Goal: Task Accomplishment & Management: Manage account settings

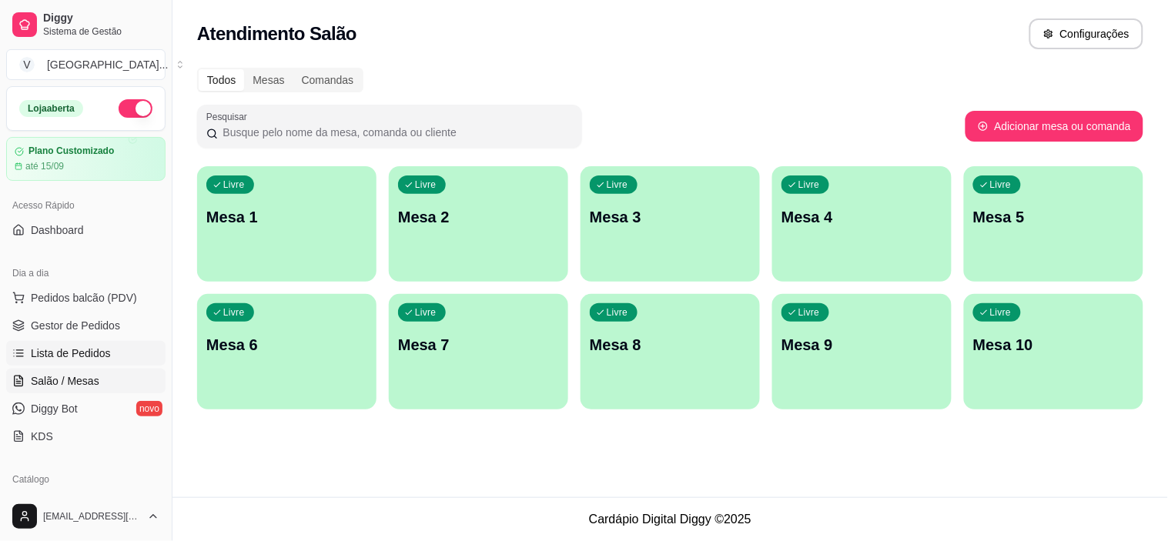
click at [83, 360] on span "Lista de Pedidos" at bounding box center [71, 353] width 80 height 15
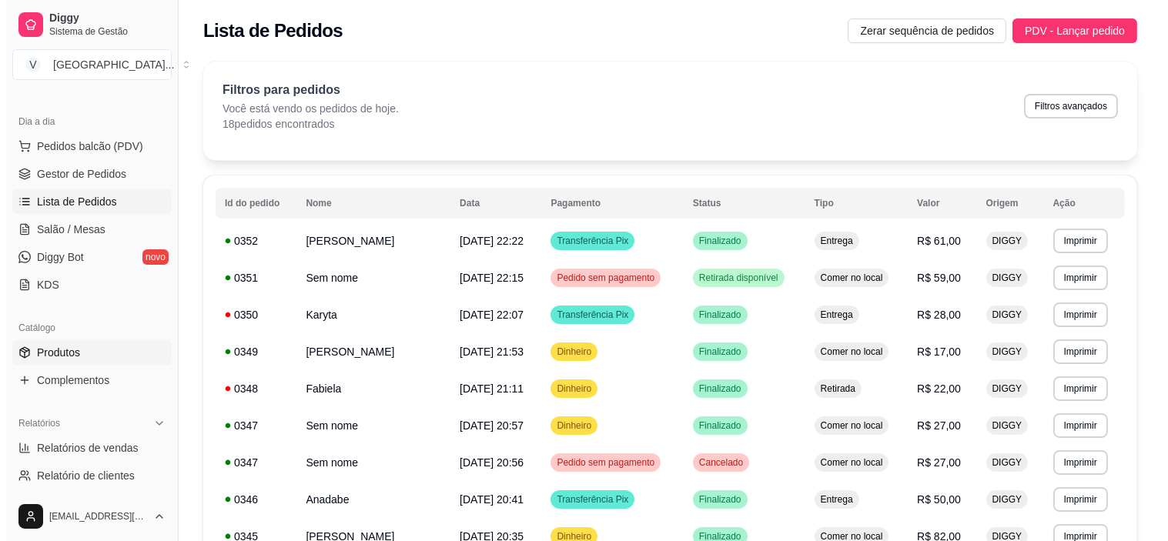
scroll to position [171, 0]
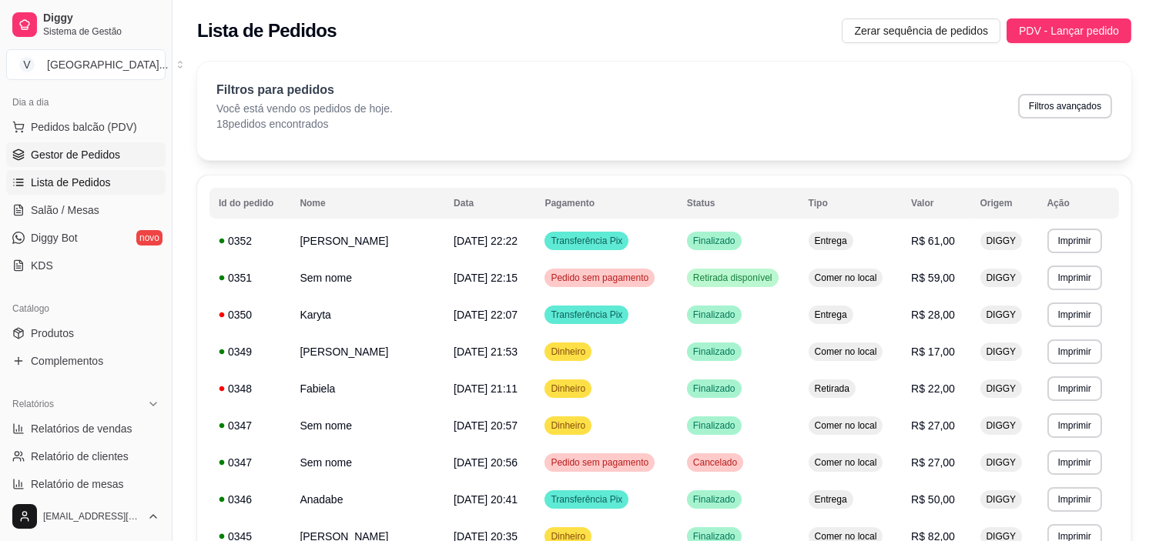
click at [134, 145] on link "Gestor de Pedidos" at bounding box center [85, 154] width 159 height 25
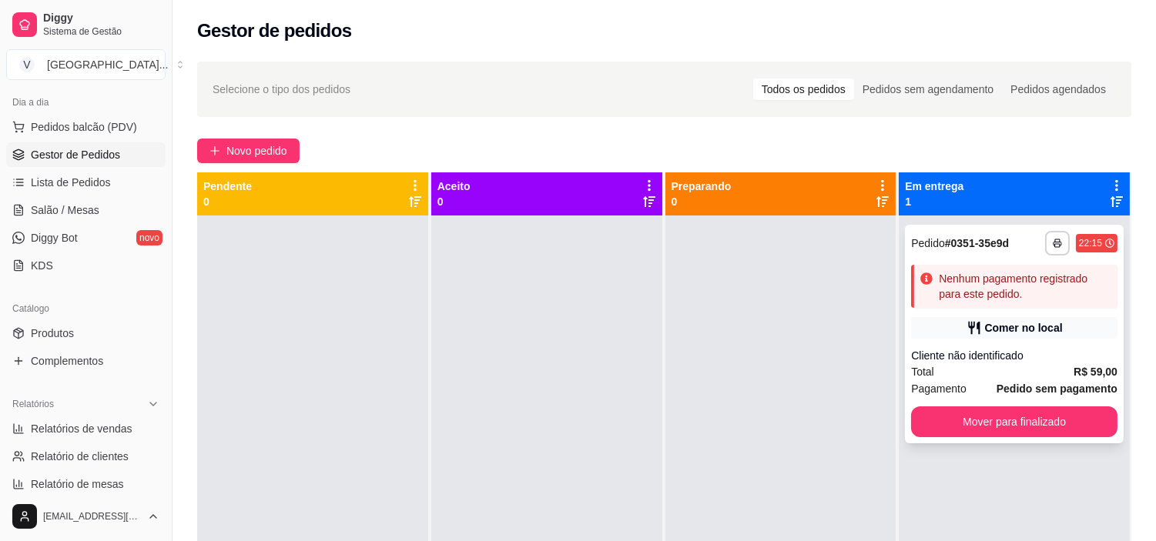
click at [1051, 371] on div "Total R$ 59,00" at bounding box center [1014, 372] width 206 height 17
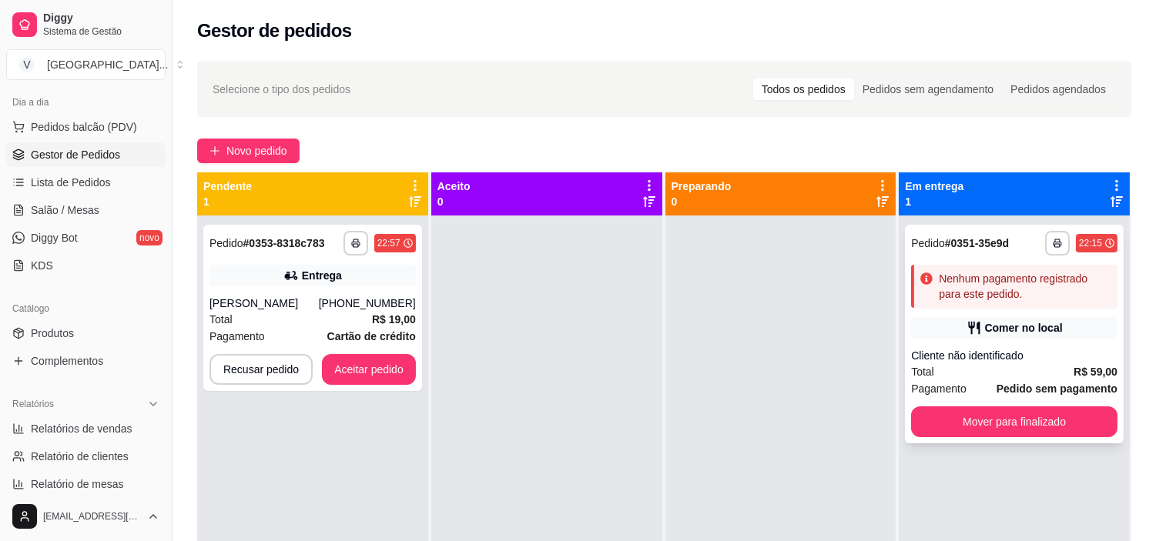
click at [1057, 266] on div "Nenhum pagamento registrado para este pedido." at bounding box center [1014, 286] width 206 height 43
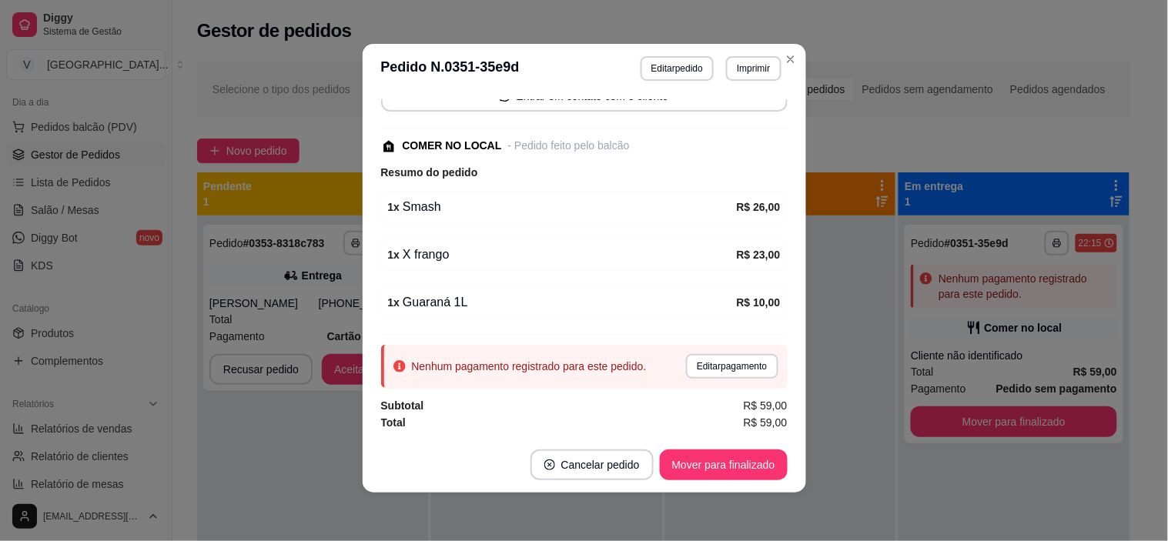
scroll to position [3, 0]
click at [612, 211] on div "1 x Smash" at bounding box center [562, 206] width 349 height 18
click at [699, 217] on div "1 x Smash R$ 26,00" at bounding box center [584, 206] width 407 height 32
click at [737, 212] on strong "R$ 26,00" at bounding box center [759, 206] width 44 height 12
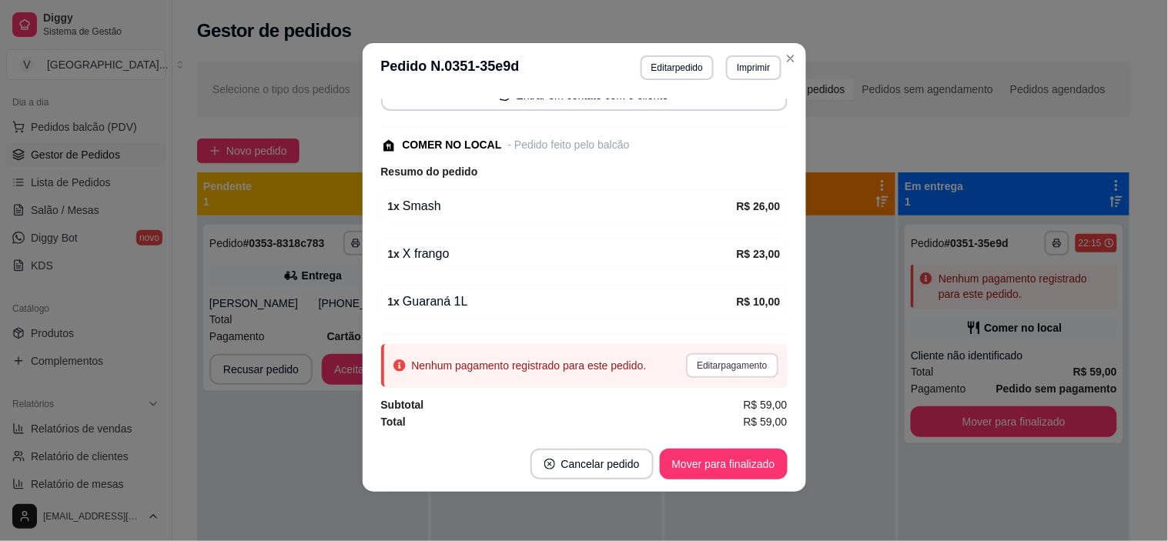
click at [724, 360] on button "Editar pagamento" at bounding box center [732, 366] width 92 height 25
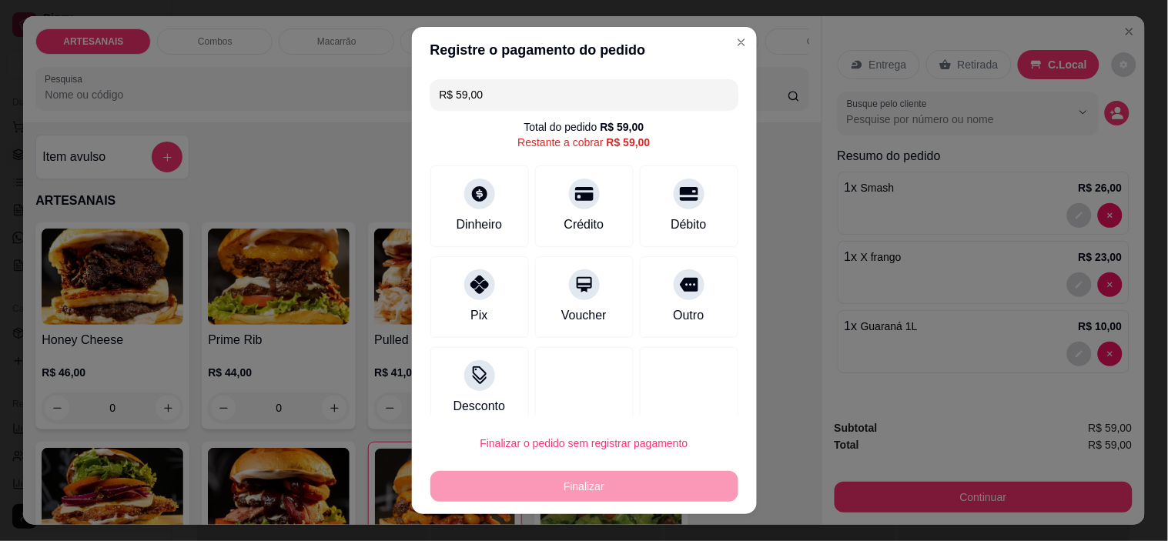
click at [607, 87] on input "R$ 59,00" at bounding box center [585, 94] width 290 height 31
click at [607, 98] on input "R$ 59,00" at bounding box center [585, 94] width 290 height 31
type input "R$ 28,00"
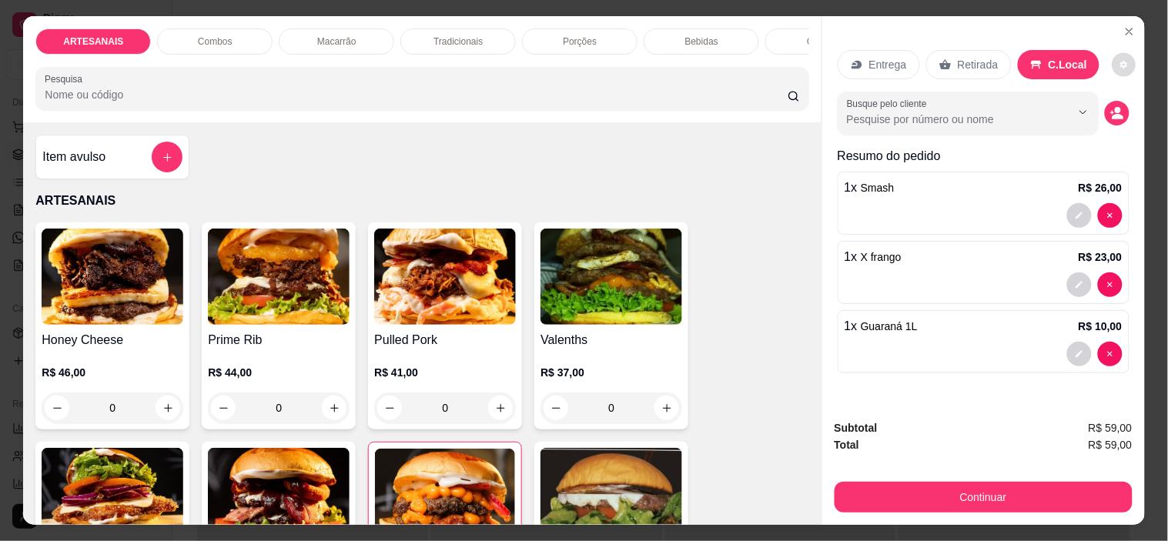
click at [1120, 60] on icon "decrease-product-quantity" at bounding box center [1124, 64] width 9 height 9
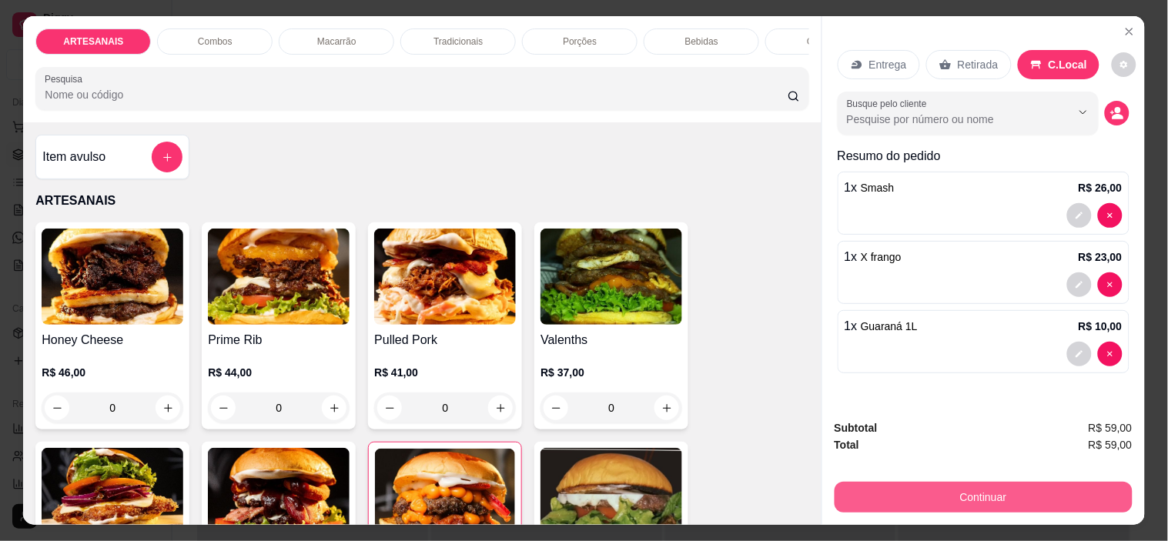
click at [919, 486] on button "Continuar" at bounding box center [984, 497] width 298 height 31
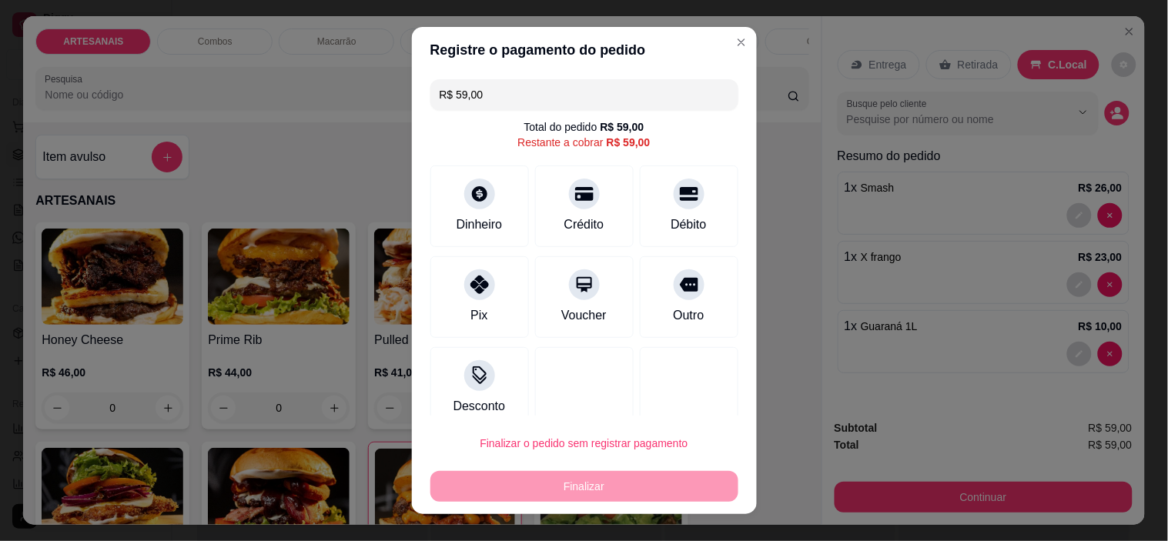
click at [565, 91] on input "R$ 59,00" at bounding box center [585, 94] width 290 height 31
drag, startPoint x: 678, startPoint y: 201, endPoint x: 653, endPoint y: 209, distance: 26.1
click at [676, 203] on div "Débito" at bounding box center [689, 204] width 109 height 90
click at [549, 488] on div "Finalizar" at bounding box center [585, 486] width 308 height 31
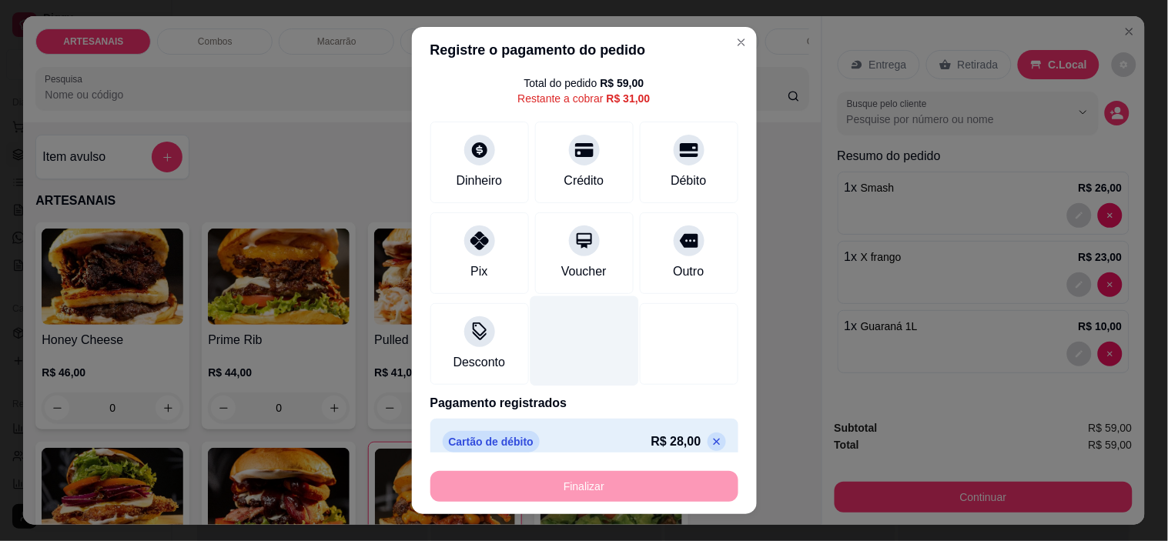
scroll to position [62, 0]
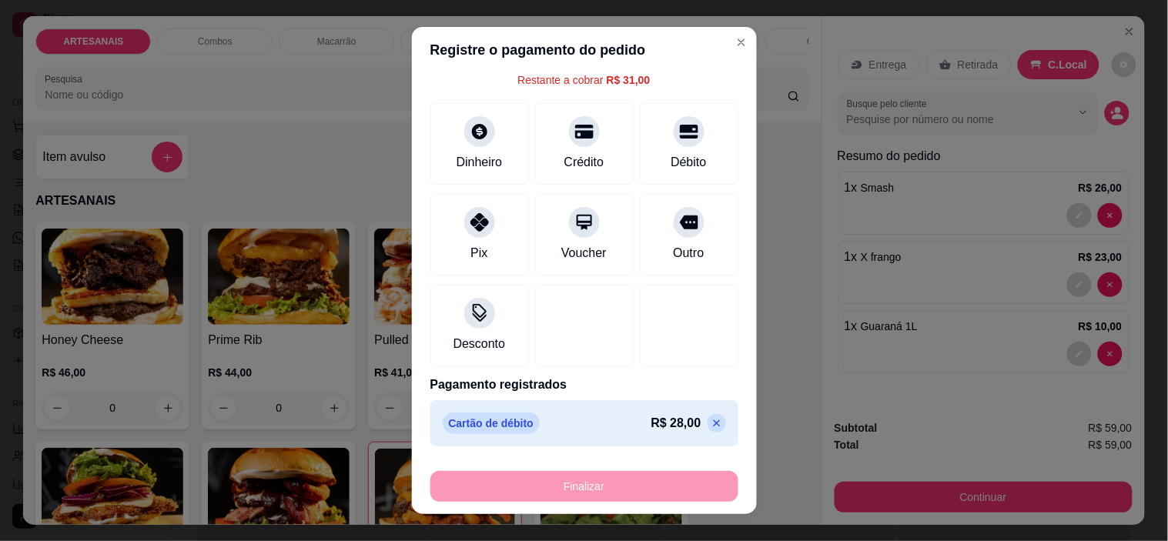
click at [620, 487] on div "Finalizar" at bounding box center [585, 486] width 308 height 31
click at [620, 486] on div "Finalizar" at bounding box center [585, 486] width 308 height 31
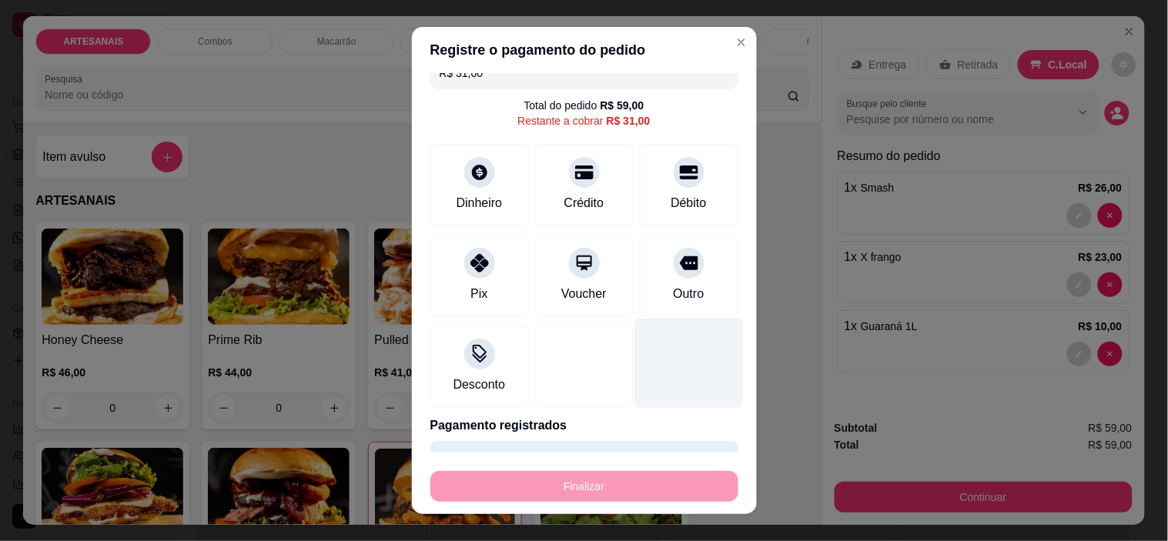
scroll to position [0, 0]
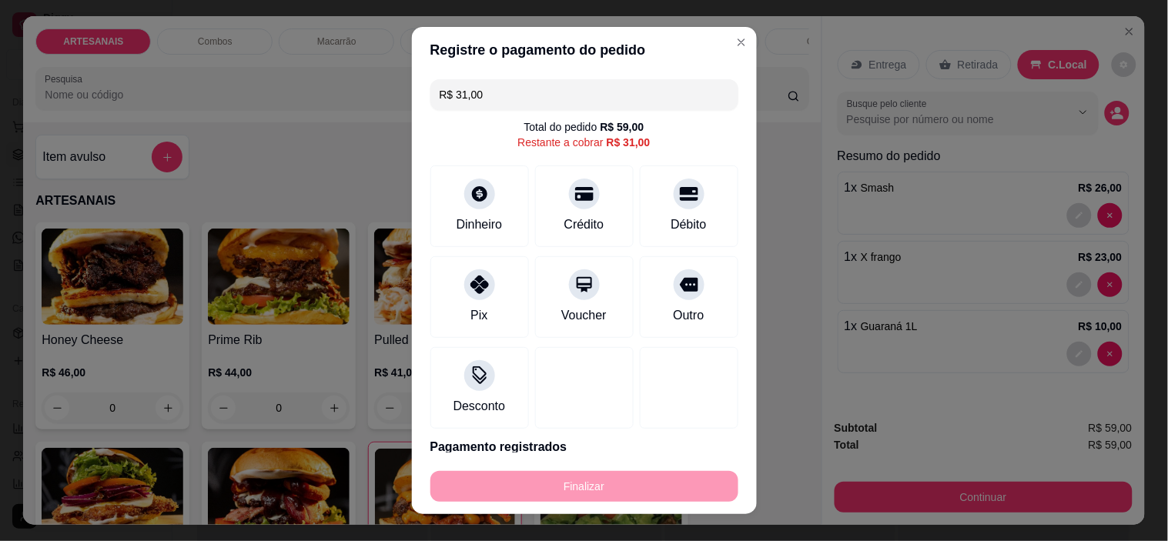
click at [627, 93] on input "R$ 31,00" at bounding box center [585, 94] width 290 height 31
click at [672, 203] on div at bounding box center [689, 190] width 34 height 34
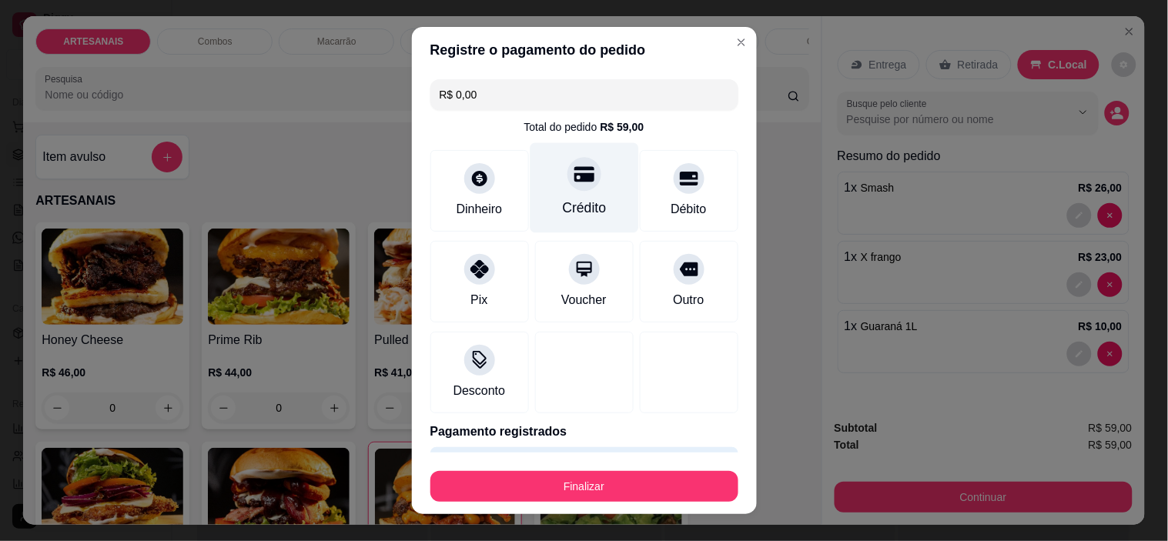
click at [541, 206] on div "Crédito" at bounding box center [584, 188] width 109 height 90
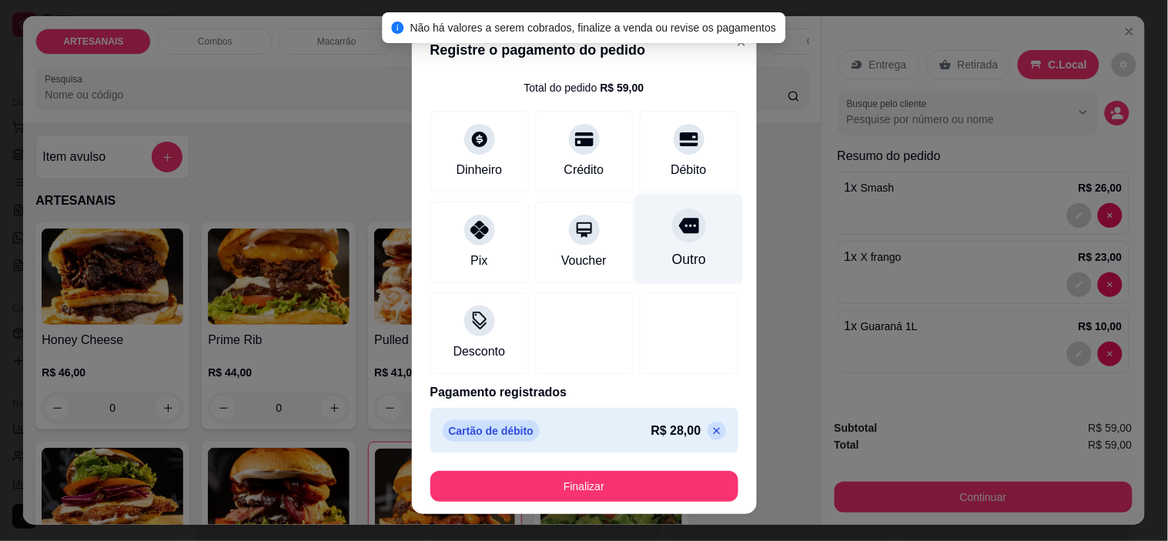
scroll to position [105, 0]
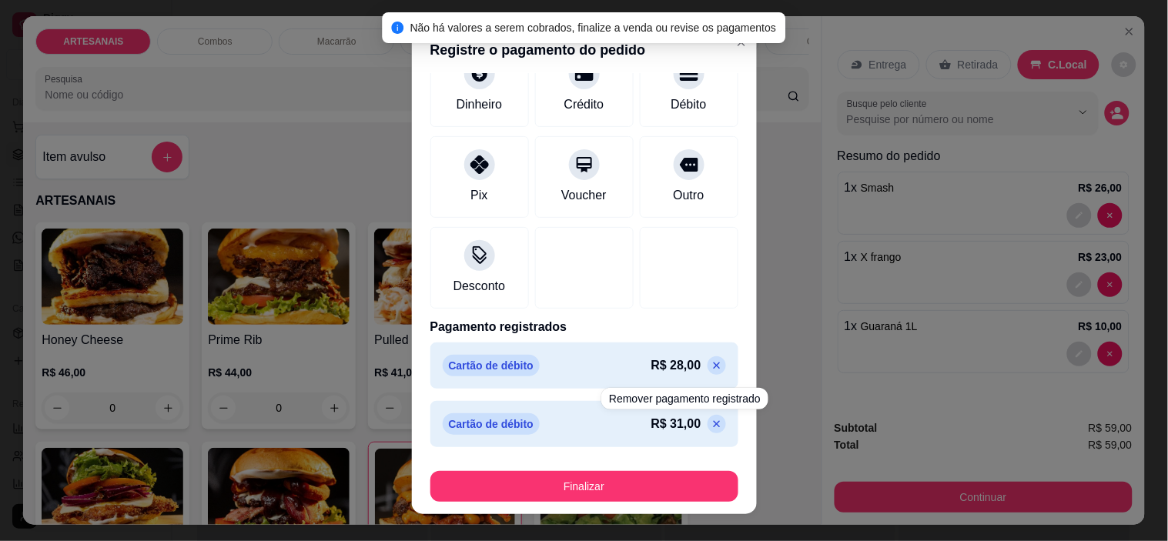
click at [711, 422] on icon at bounding box center [717, 424] width 12 height 12
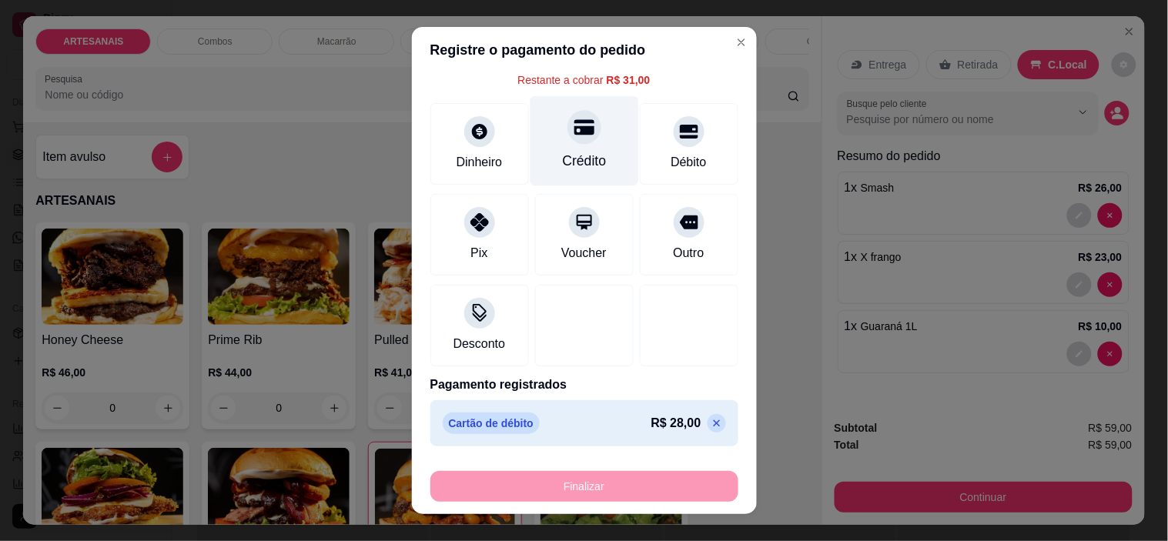
click at [562, 159] on div "Crédito" at bounding box center [584, 161] width 44 height 20
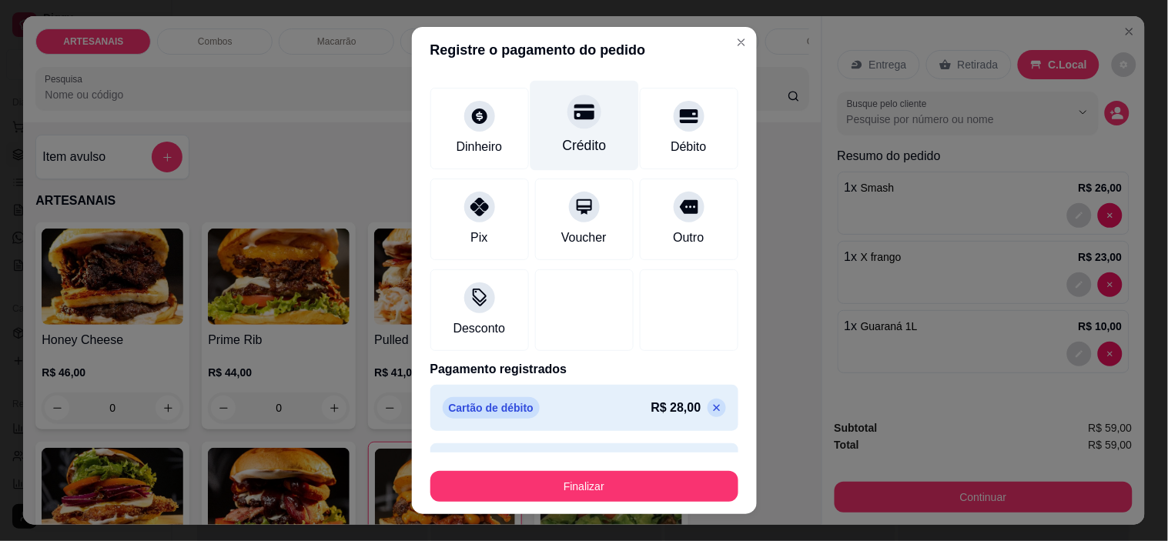
type input "R$ 0,00"
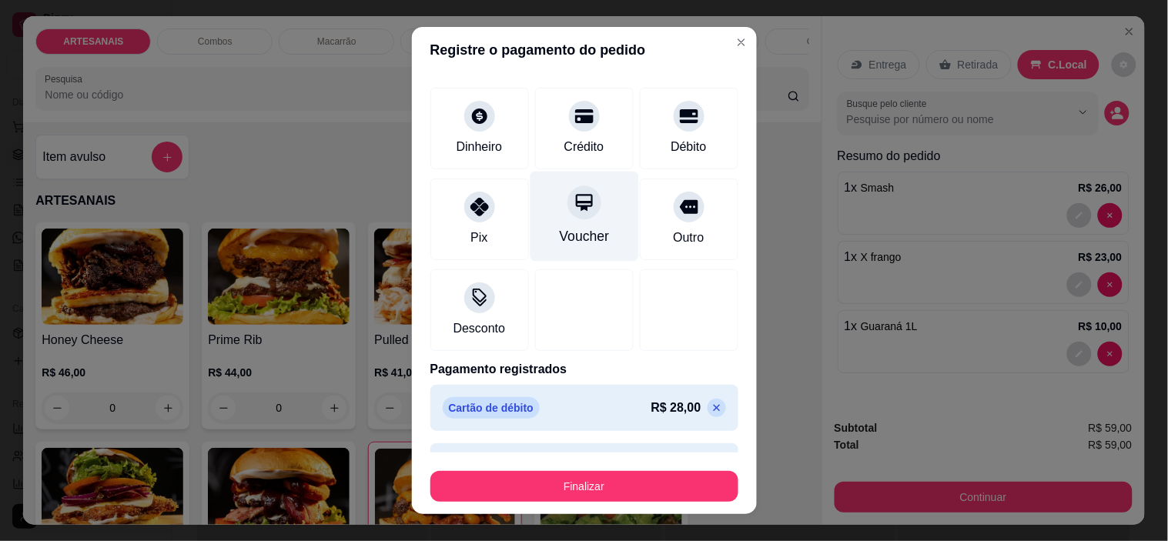
scroll to position [105, 0]
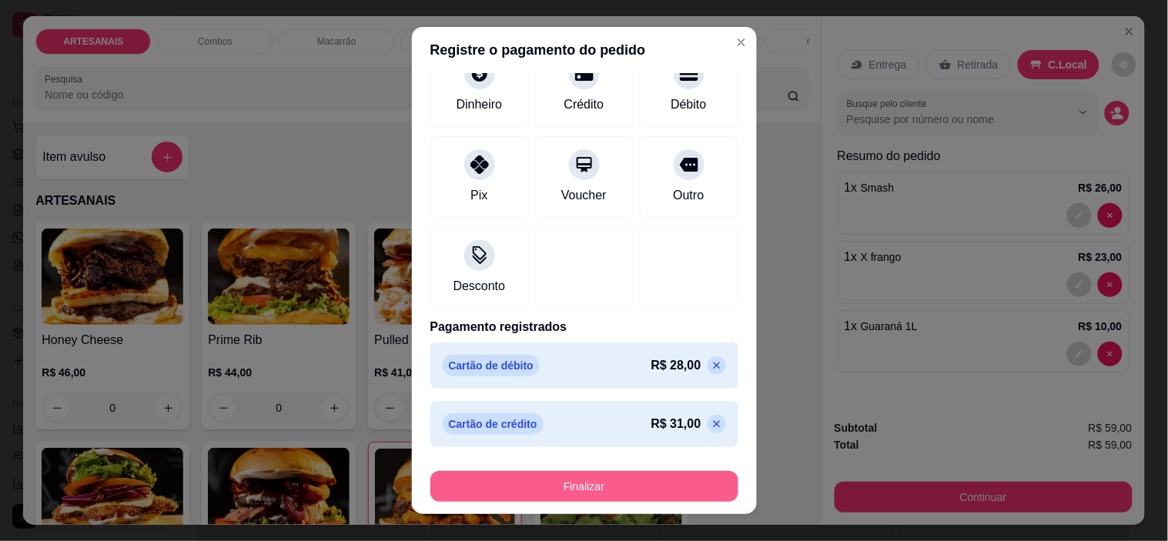
click at [636, 482] on button "Finalizar" at bounding box center [585, 486] width 308 height 31
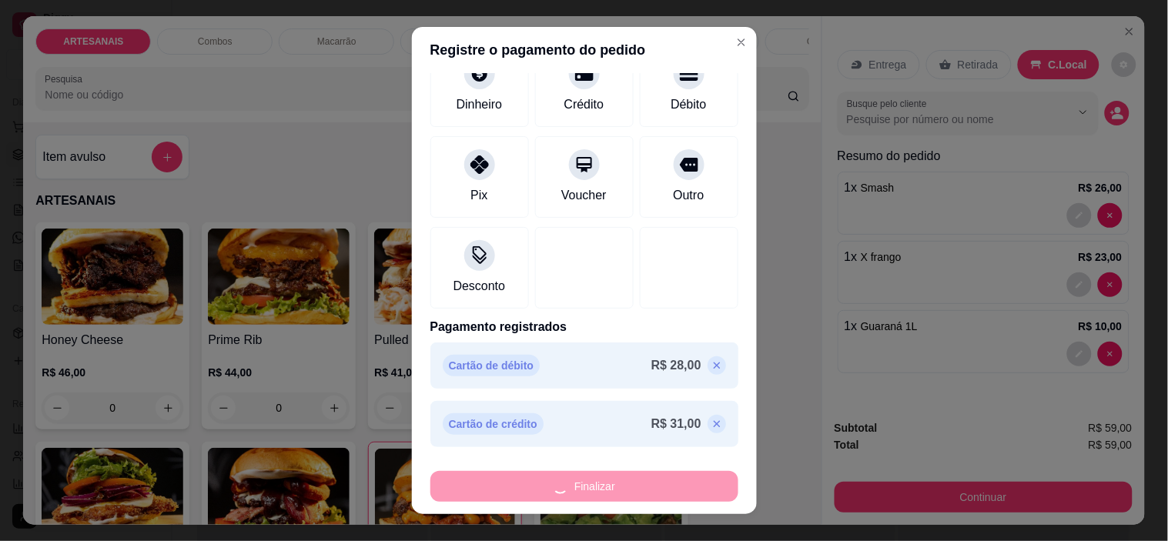
type input "0"
type input "-R$ 59,00"
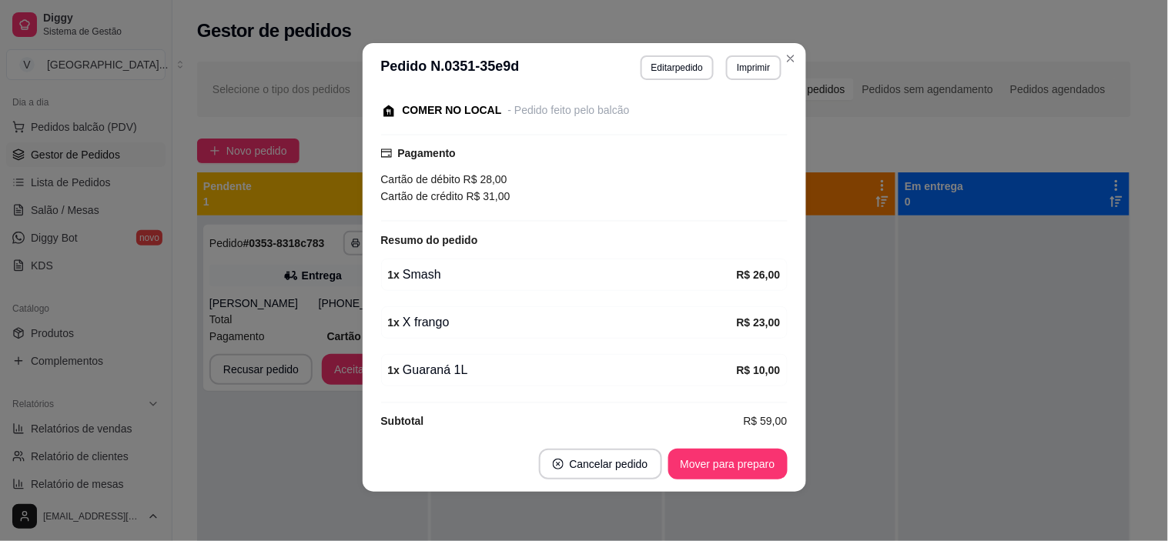
scroll to position [214, 0]
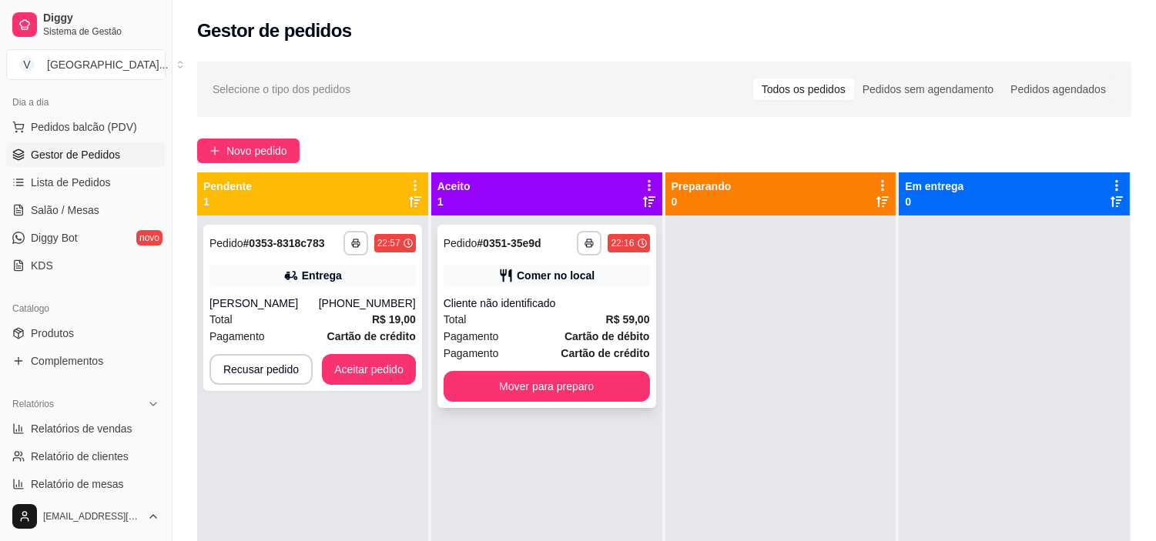
click at [556, 303] on div "Cliente não identificado" at bounding box center [547, 303] width 206 height 15
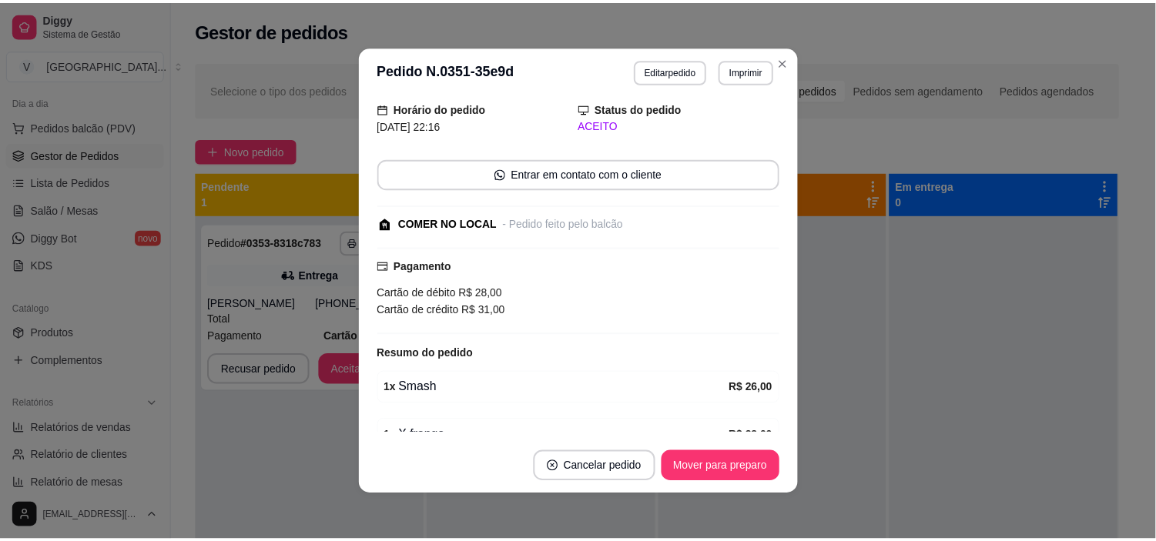
scroll to position [171, 0]
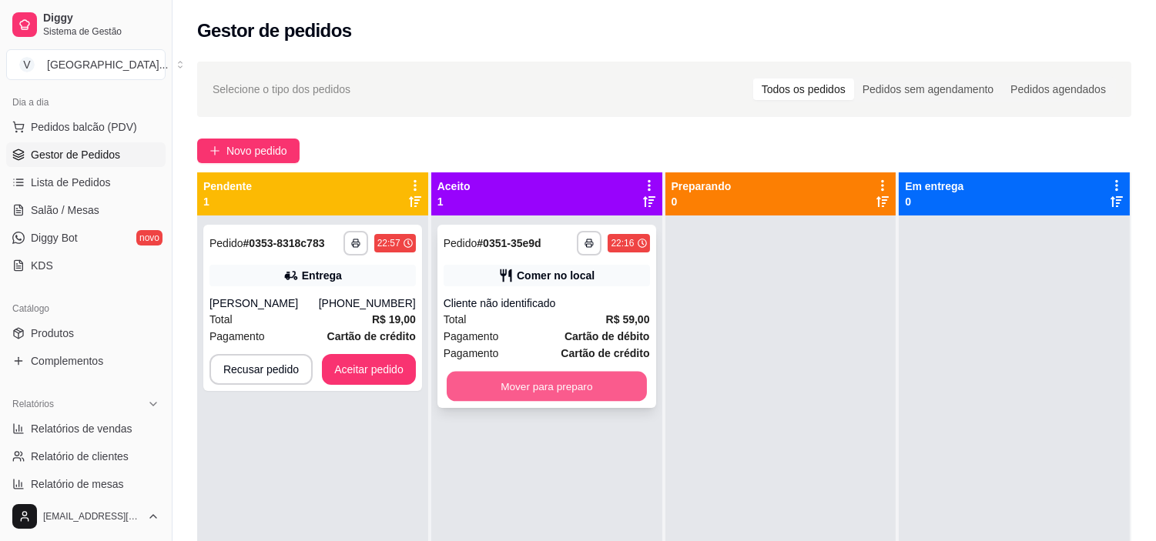
click at [617, 373] on button "Mover para preparo" at bounding box center [547, 387] width 200 height 30
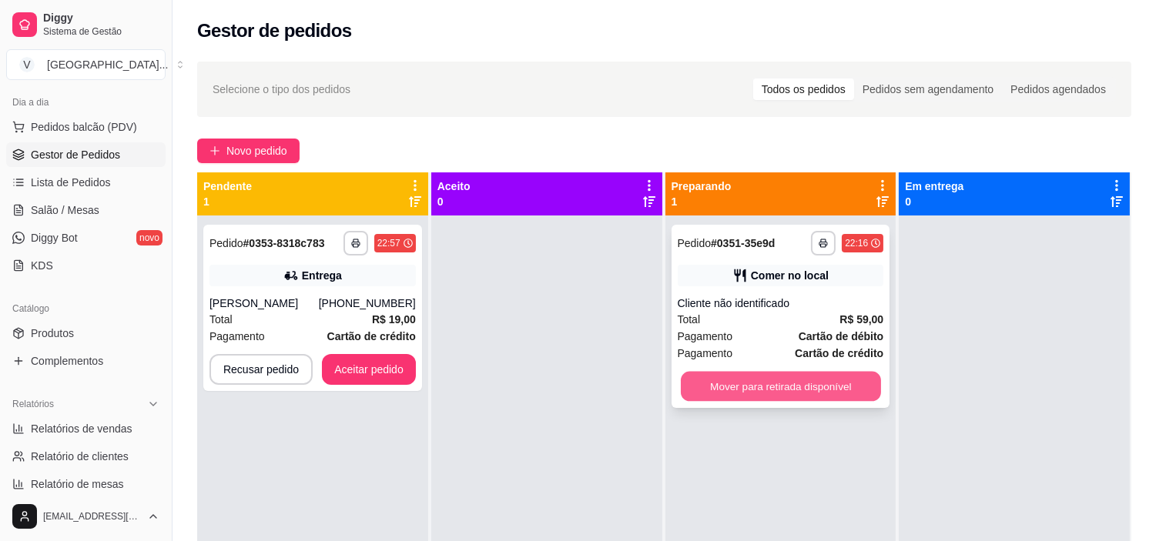
click at [736, 374] on button "Mover para retirada disponível" at bounding box center [781, 387] width 200 height 30
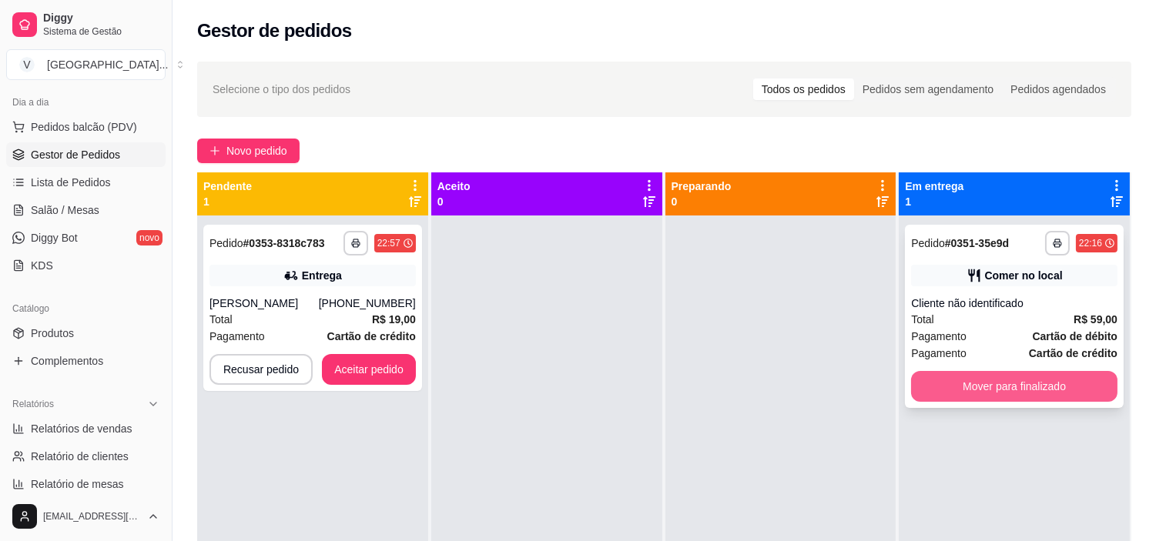
click at [1029, 386] on button "Mover para finalizado" at bounding box center [1014, 386] width 206 height 31
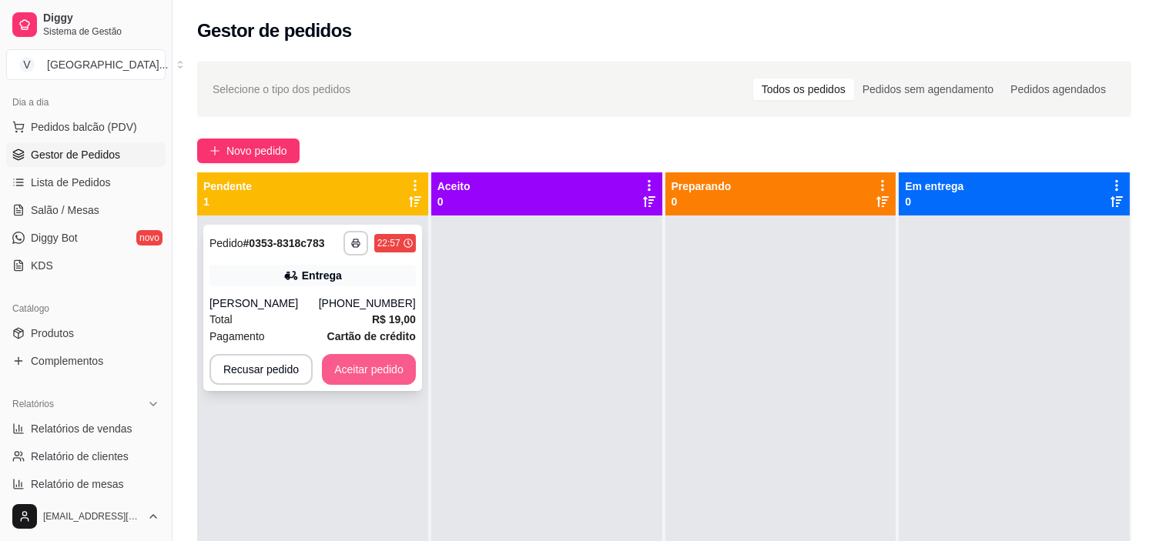
click at [390, 385] on button "Aceitar pedido" at bounding box center [369, 369] width 94 height 31
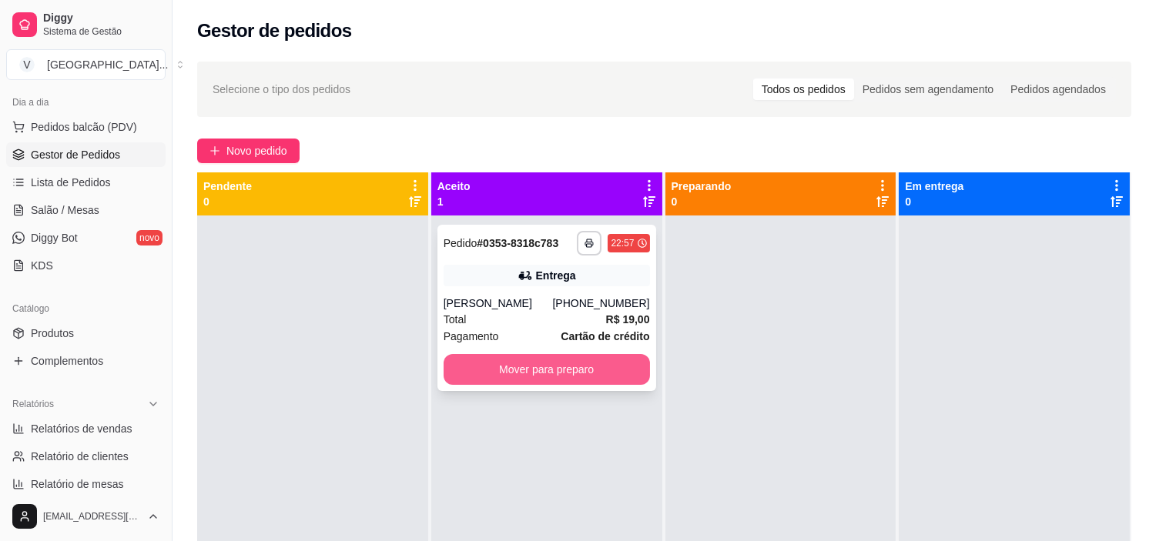
click at [615, 385] on button "Mover para preparo" at bounding box center [547, 369] width 206 height 31
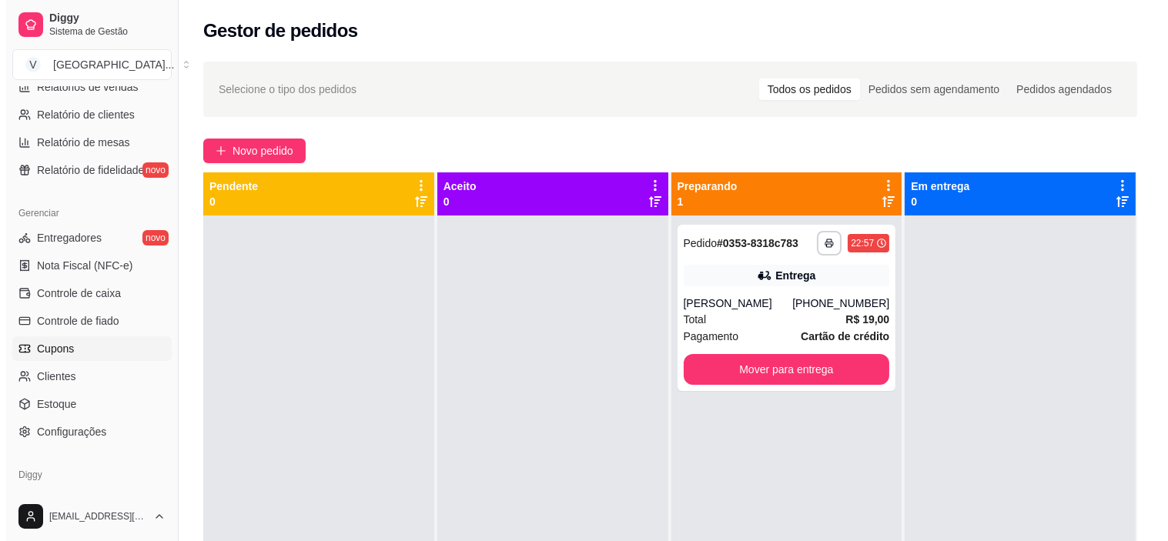
scroll to position [566, 0]
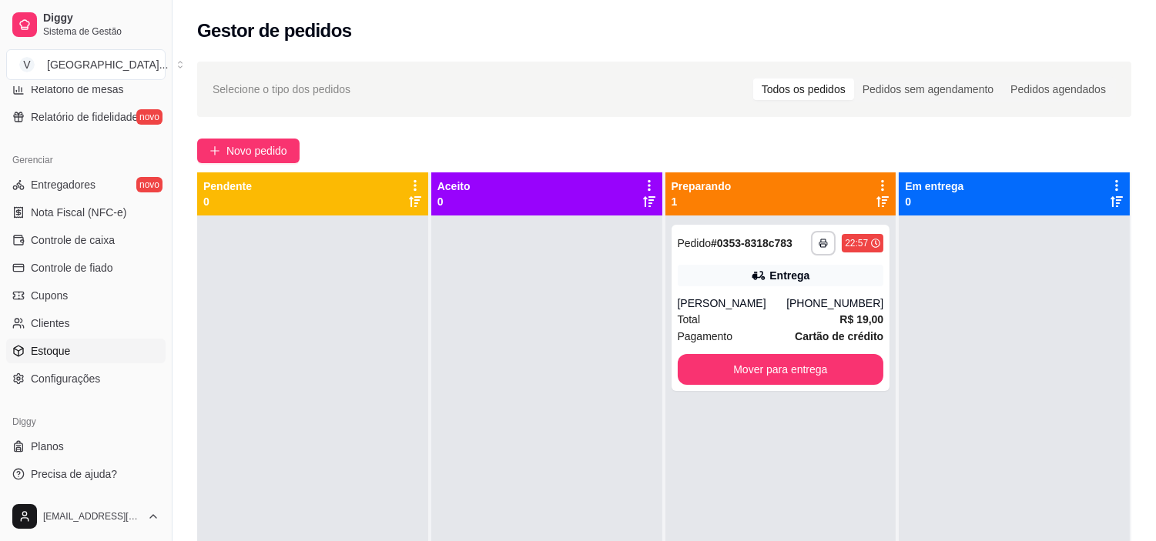
click at [42, 357] on span "Estoque" at bounding box center [50, 350] width 39 height 15
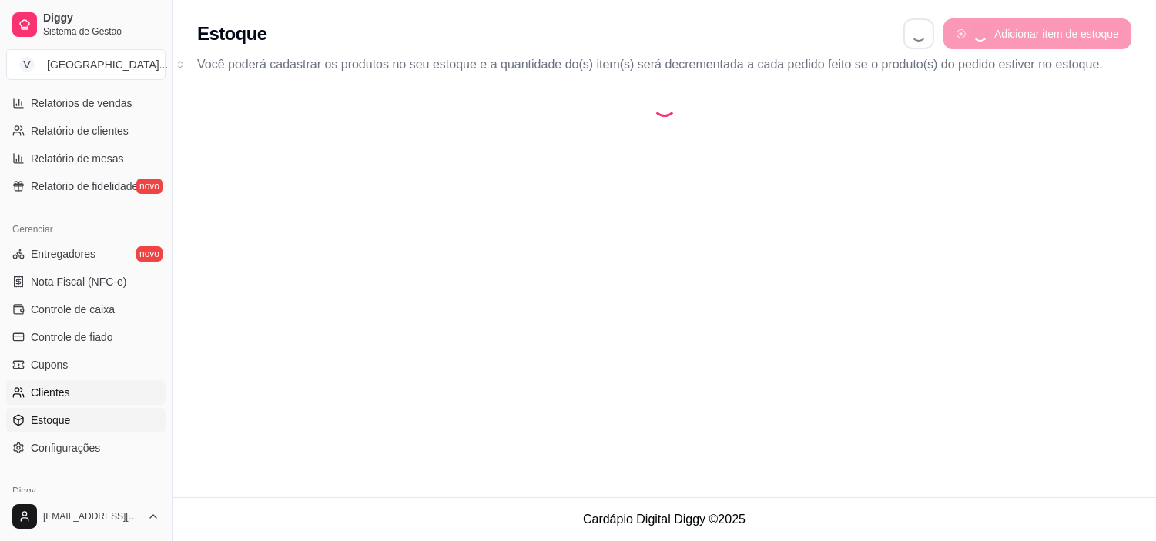
select select "QUANTITY_ORDER"
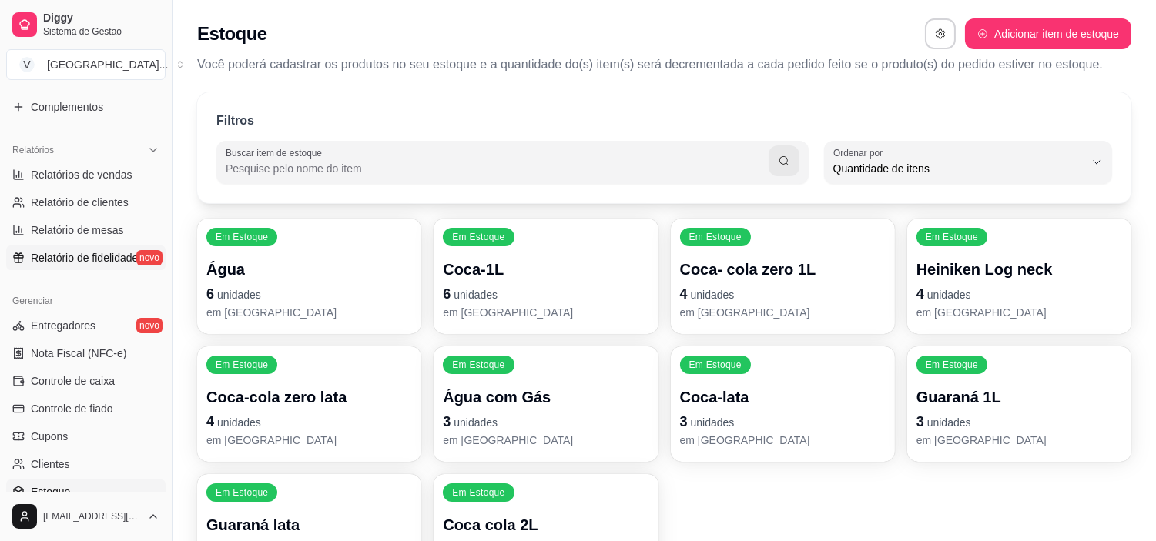
scroll to position [395, 0]
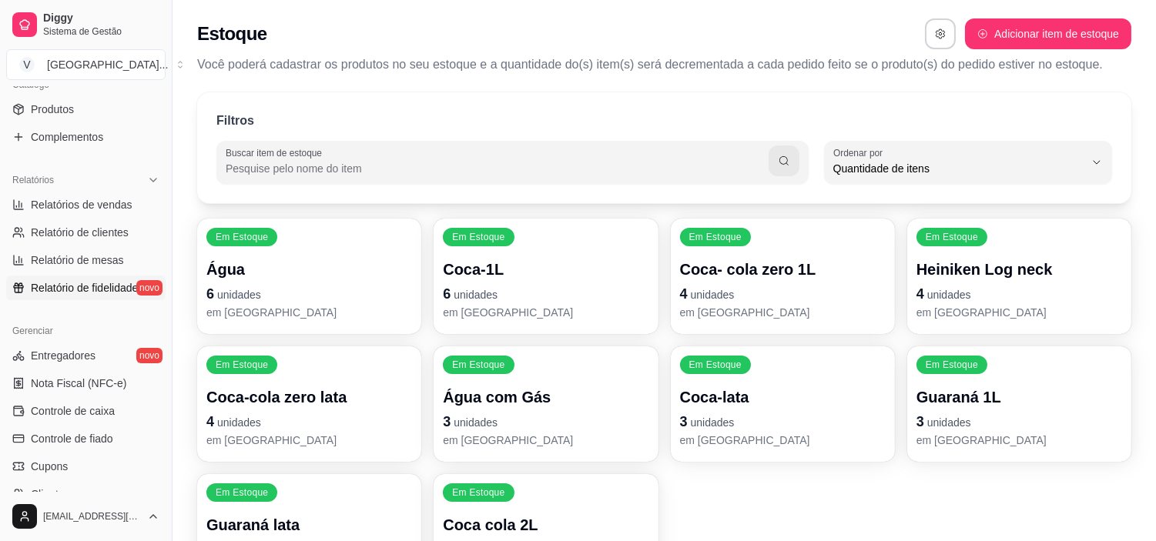
click at [89, 198] on span "Relatórios de vendas" at bounding box center [82, 204] width 102 height 15
select select "ALL"
select select "0"
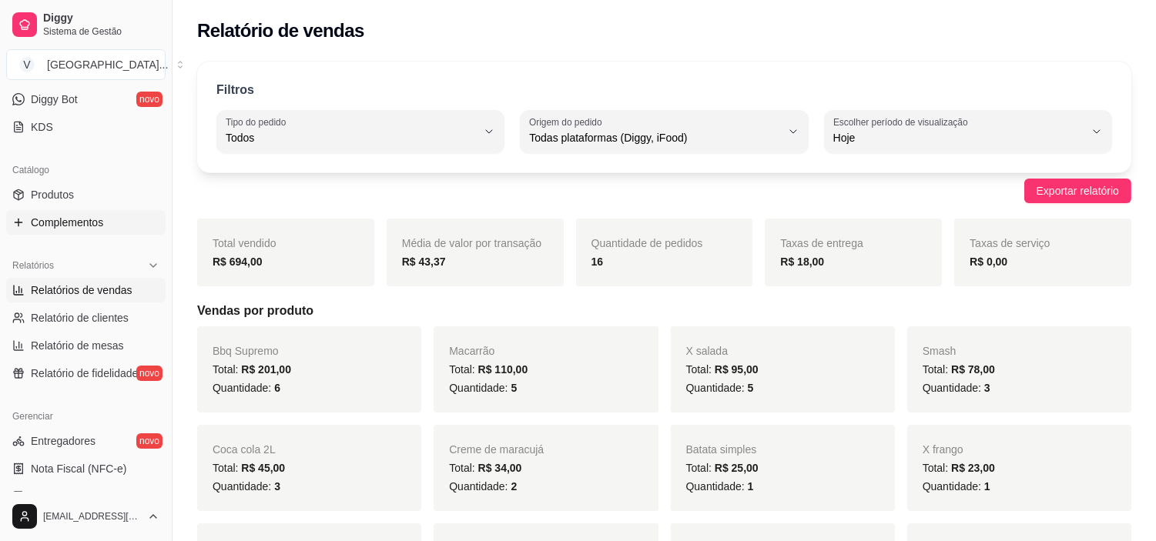
scroll to position [224, 0]
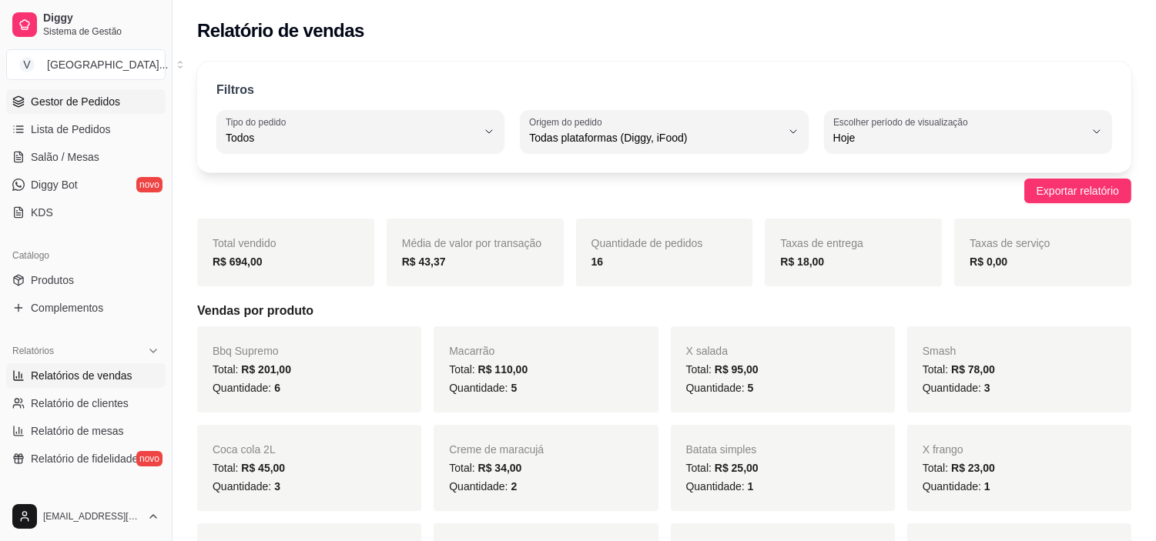
click at [103, 108] on span "Gestor de Pedidos" at bounding box center [75, 101] width 89 height 15
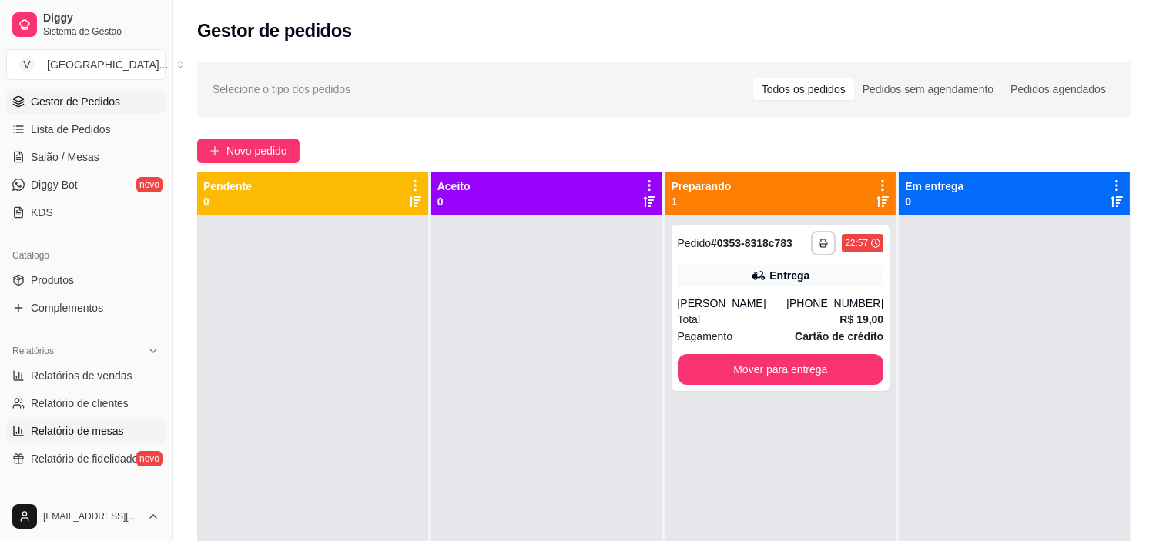
click at [106, 426] on span "Relatório de mesas" at bounding box center [77, 431] width 93 height 15
select select "TOTAL_OF_ORDERS"
select select "7"
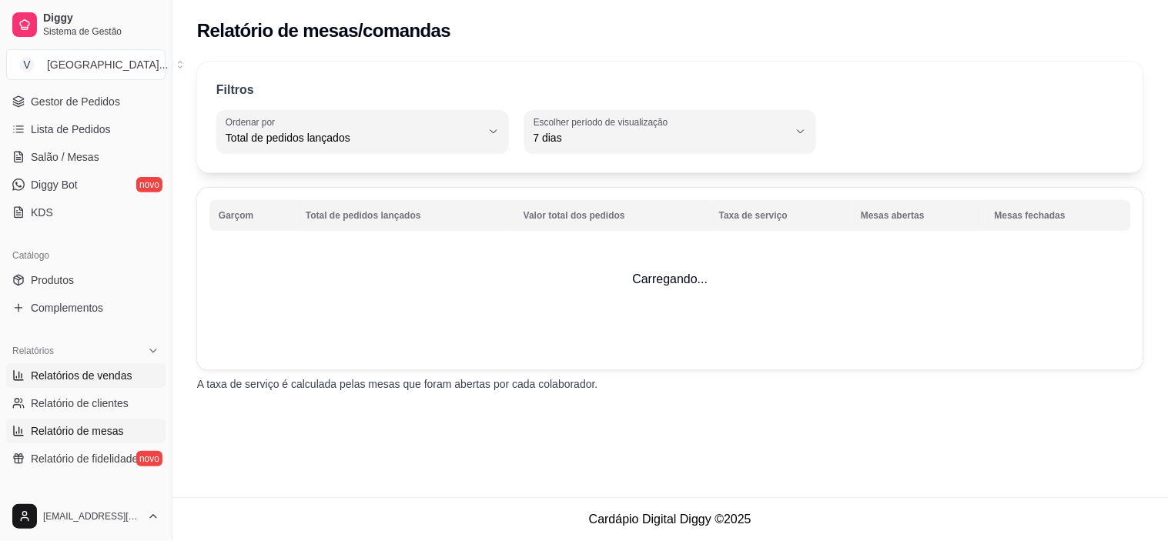
click at [119, 371] on span "Relatórios de vendas" at bounding box center [82, 375] width 102 height 15
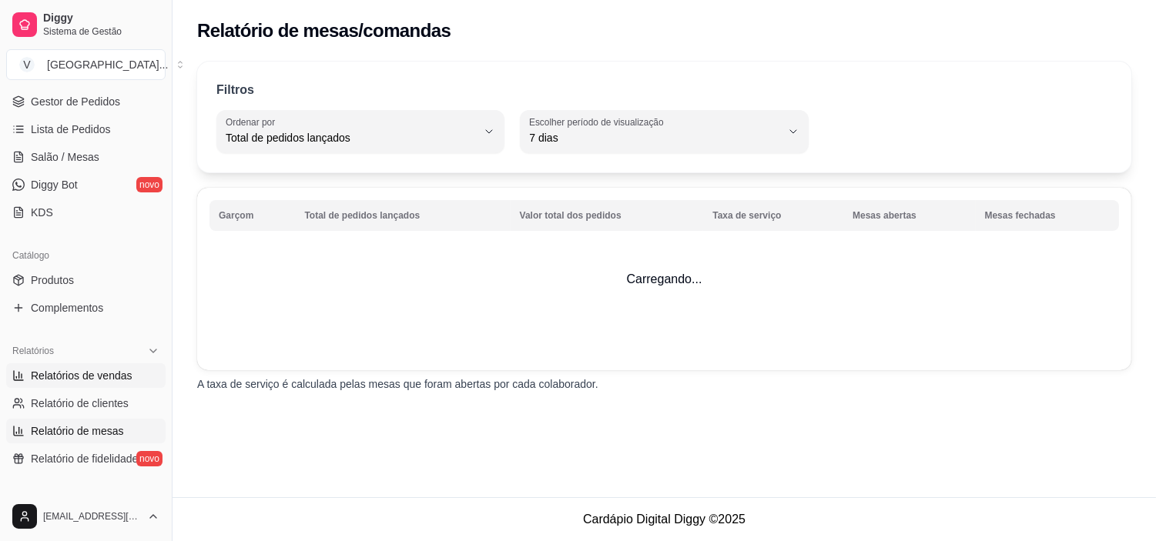
select select "ALL"
select select "0"
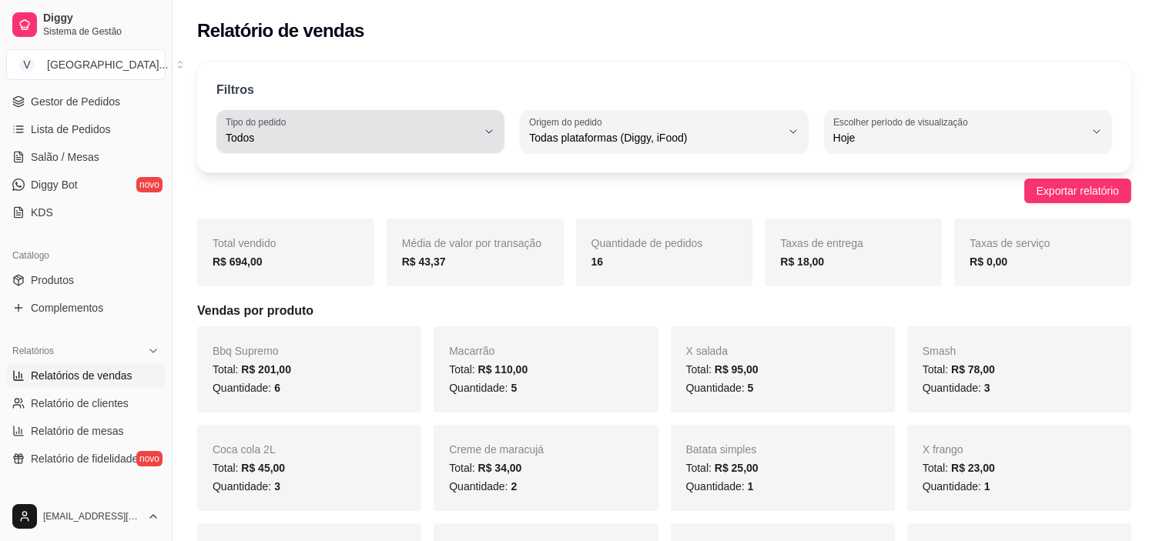
click at [435, 119] on div "Todos" at bounding box center [351, 131] width 251 height 31
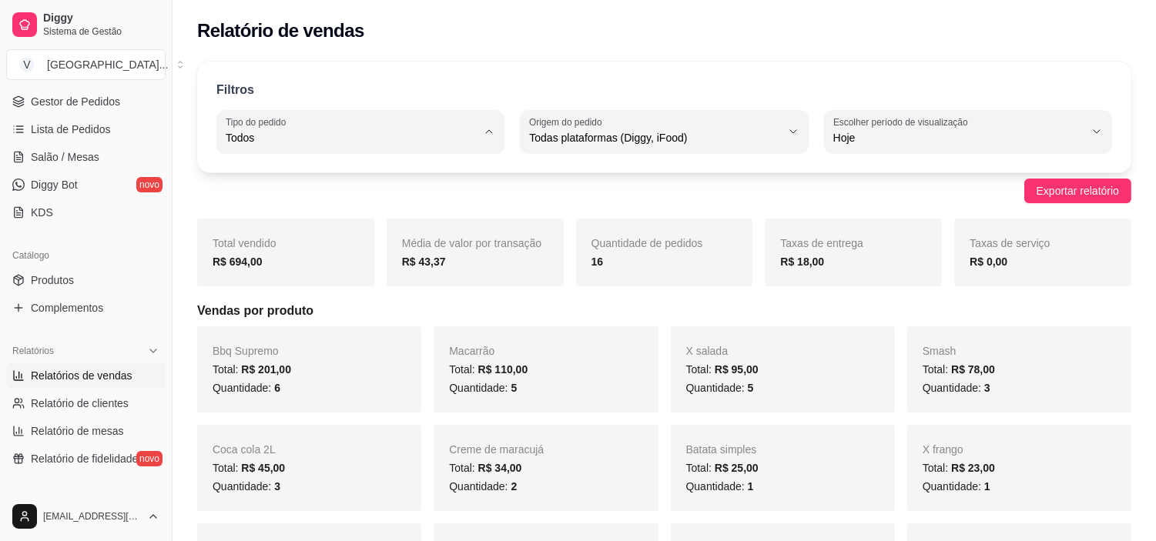
click at [283, 212] on li "Entrega" at bounding box center [360, 200] width 265 height 24
type input "DELIVERY"
select select "DELIVERY"
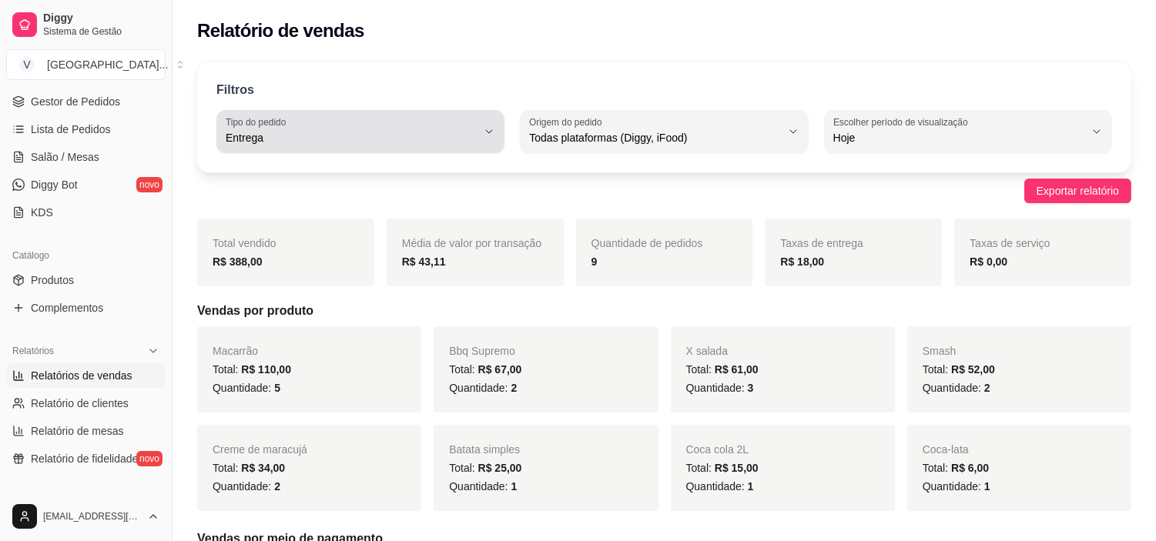
click at [470, 123] on div "Entrega" at bounding box center [351, 131] width 251 height 31
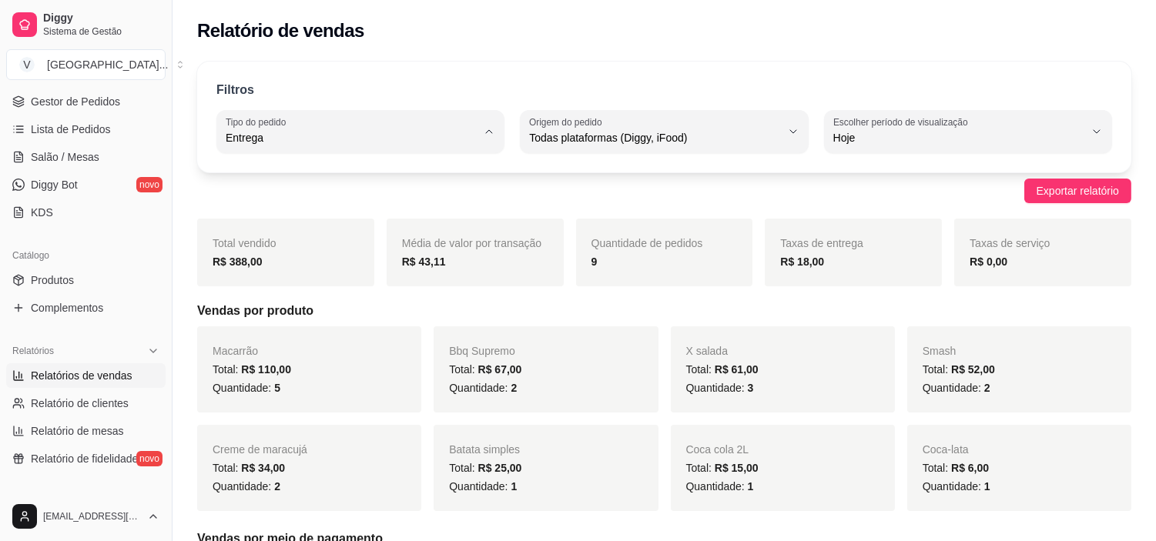
click at [299, 168] on span "Todos" at bounding box center [353, 174] width 238 height 15
type input "ALL"
select select "ALL"
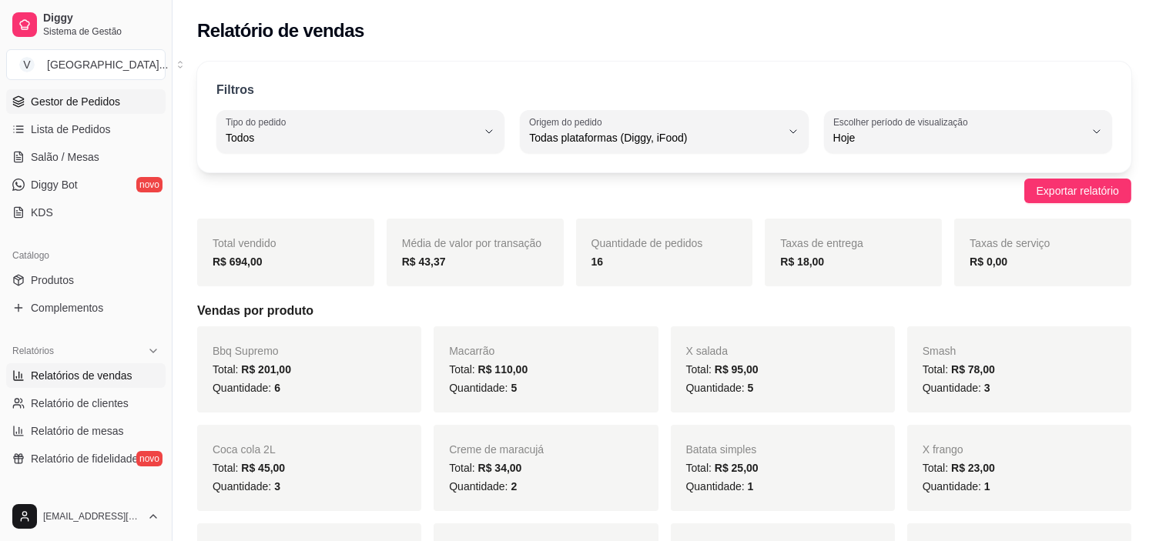
click at [89, 103] on span "Gestor de Pedidos" at bounding box center [75, 101] width 89 height 15
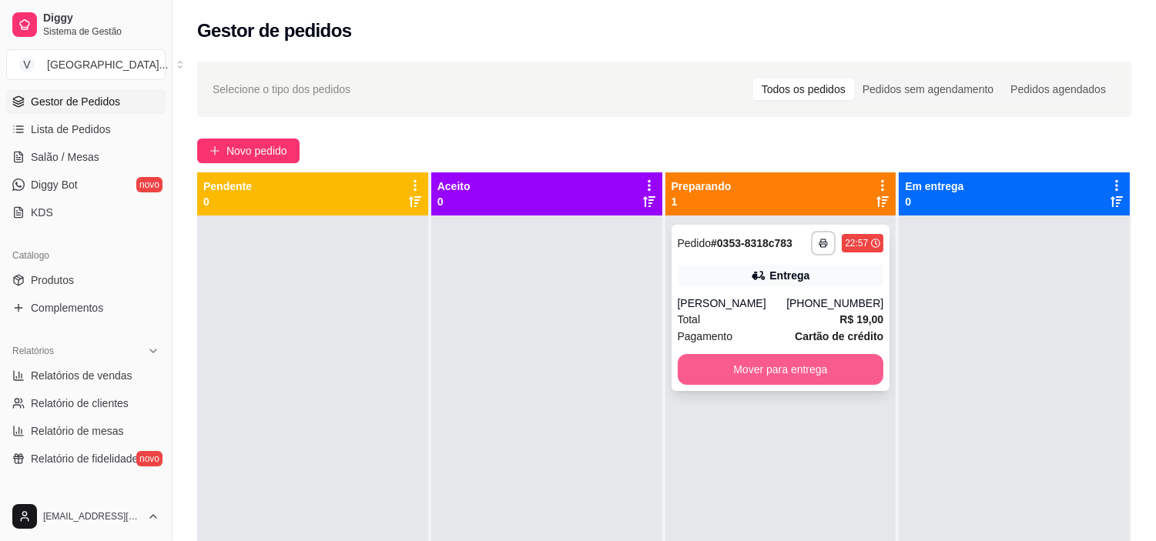
click at [826, 385] on button "Mover para entrega" at bounding box center [781, 369] width 206 height 31
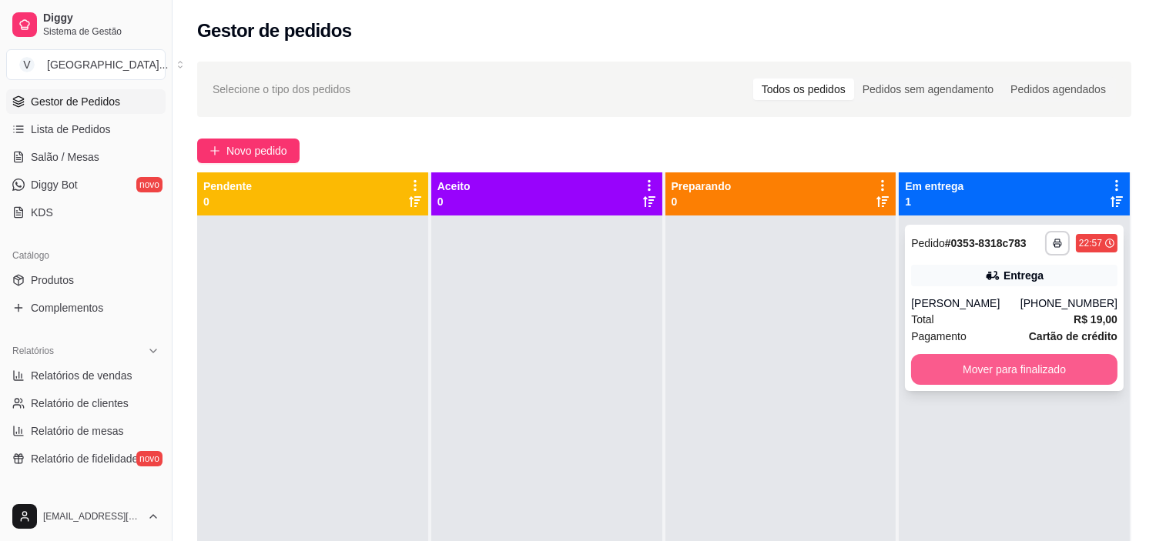
click at [1026, 385] on button "Mover para finalizado" at bounding box center [1014, 369] width 206 height 31
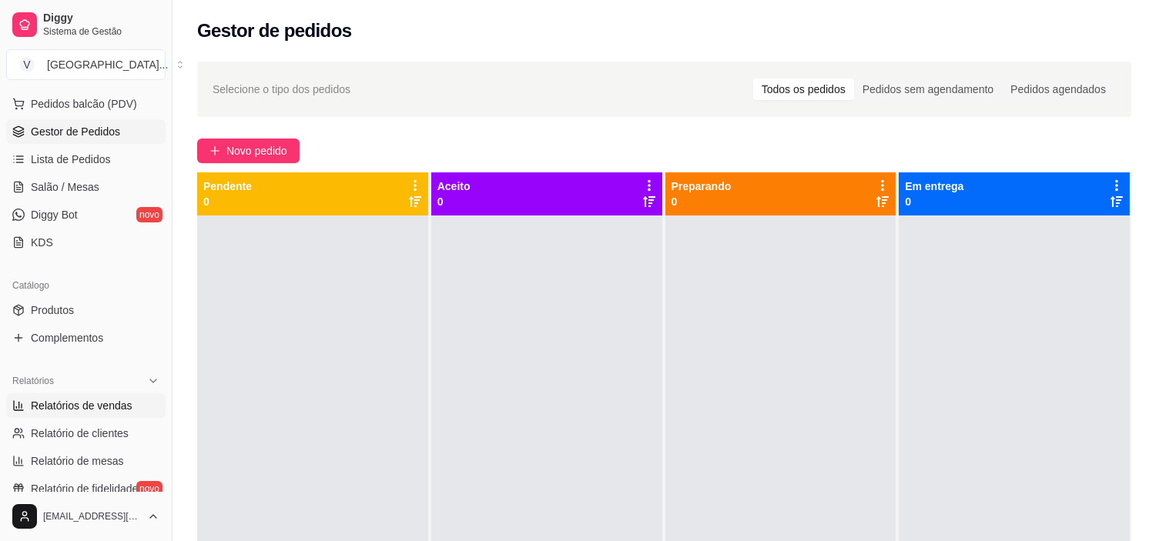
scroll to position [224, 0]
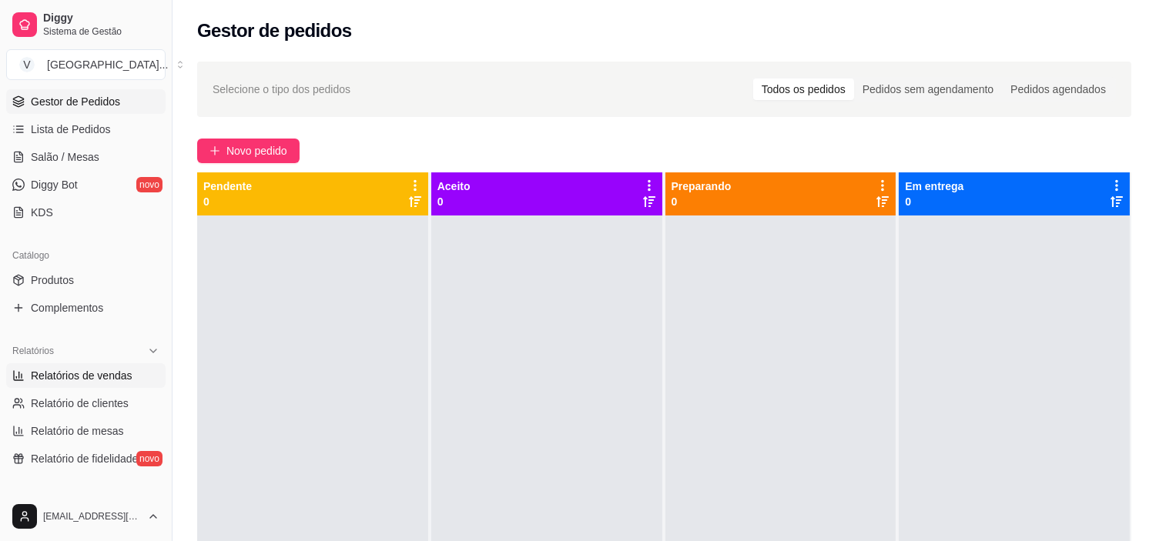
click at [102, 371] on span "Relatórios de vendas" at bounding box center [82, 375] width 102 height 15
select select "ALL"
select select "0"
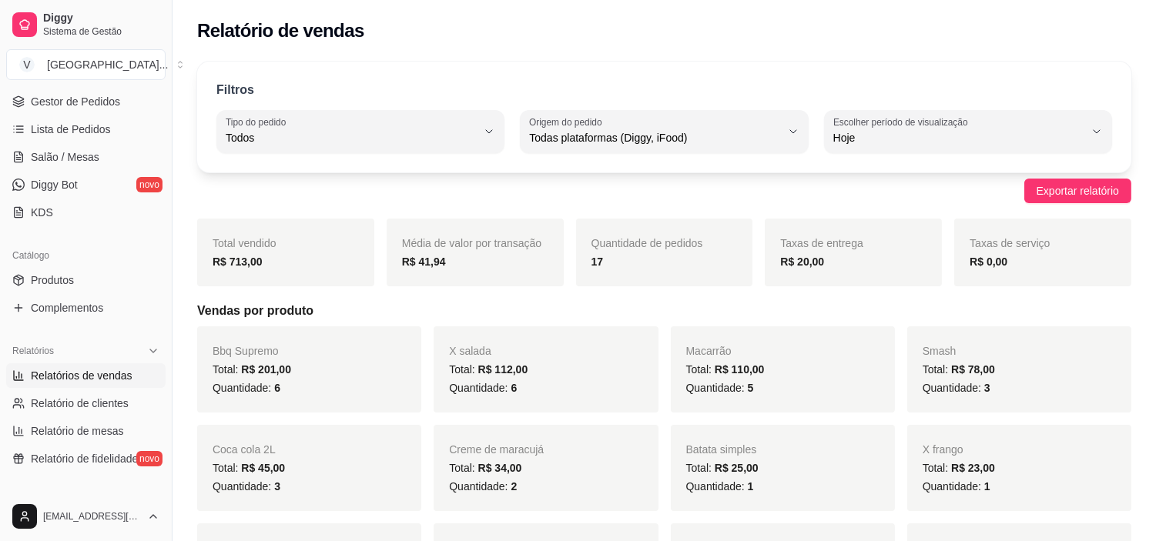
click at [384, 156] on div "Filtros ALL Tipo do pedido Todos Entrega Retirada Mesa Consumo local Tipo do pe…" at bounding box center [664, 117] width 934 height 111
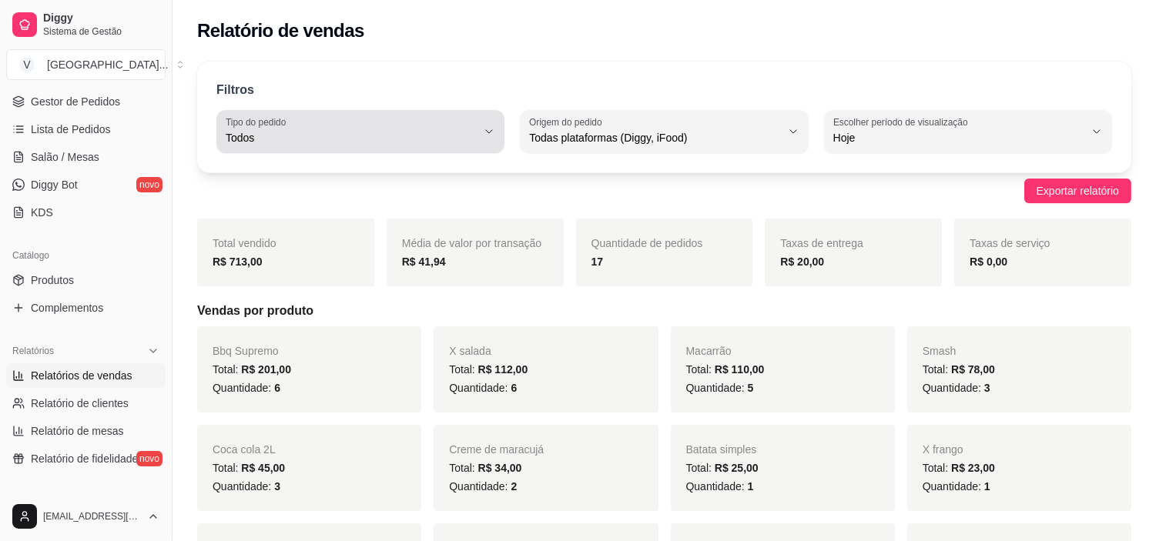
click at [377, 140] on span "Todos" at bounding box center [351, 137] width 251 height 15
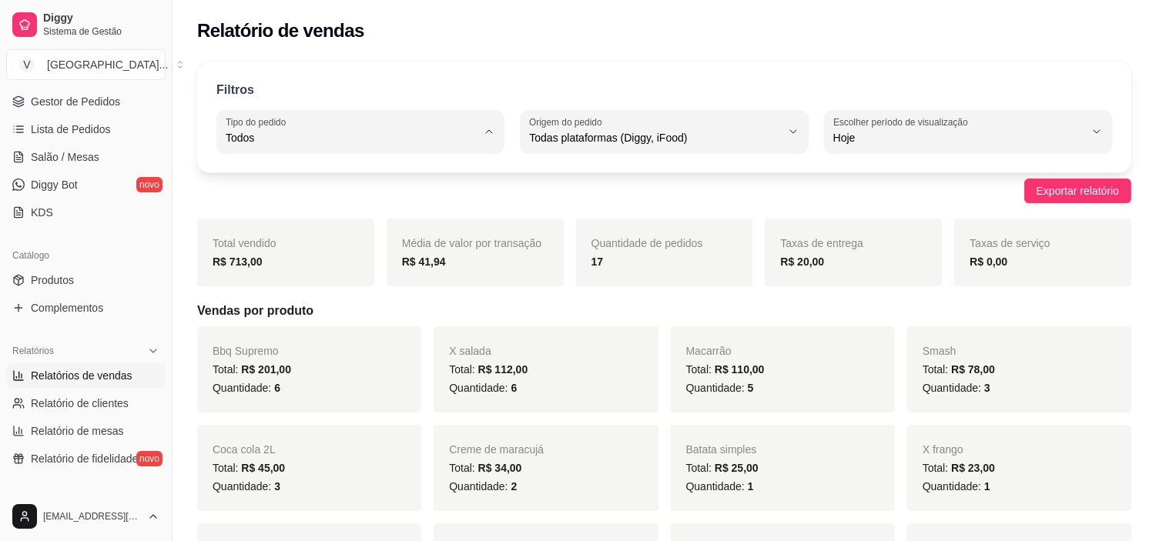
click at [253, 203] on span "Entrega" at bounding box center [353, 200] width 238 height 15
type input "DELIVERY"
select select "DELIVERY"
